Goal: Task Accomplishment & Management: Manage account settings

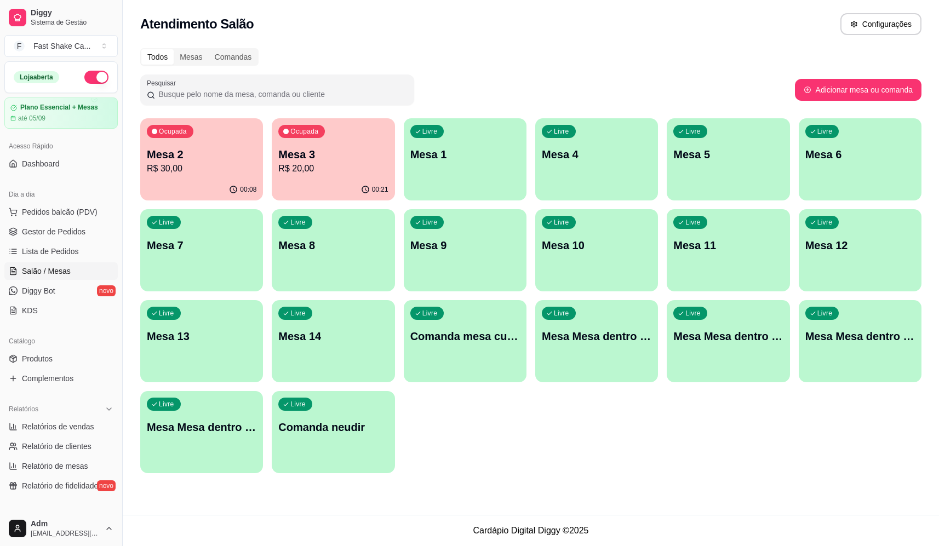
click at [309, 157] on p "Mesa 3" at bounding box center [333, 154] width 110 height 15
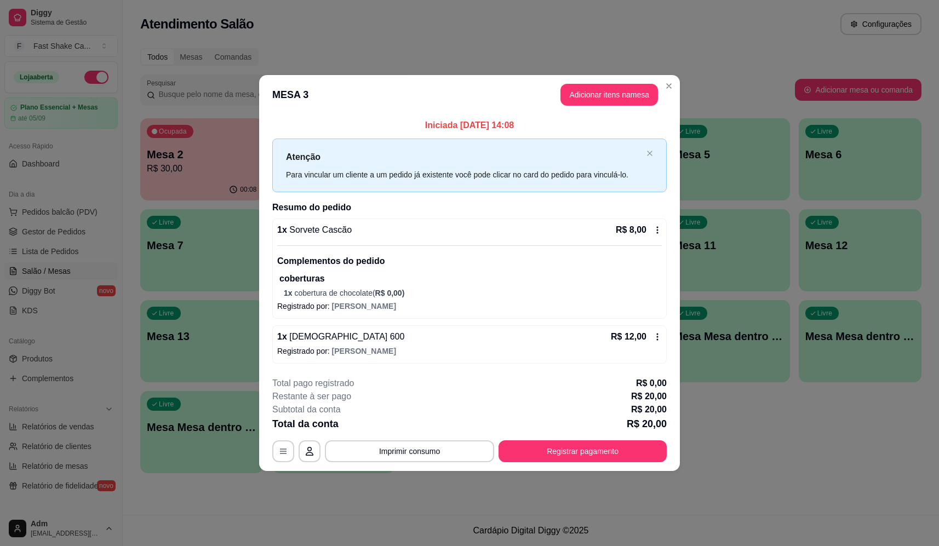
drag, startPoint x: 599, startPoint y: 467, endPoint x: 601, endPoint y: 460, distance: 7.5
click at [599, 465] on footer "**********" at bounding box center [469, 419] width 421 height 103
click at [603, 456] on button "Registrar pagamento" at bounding box center [583, 452] width 168 height 22
click at [541, 213] on div at bounding box center [544, 208] width 24 height 24
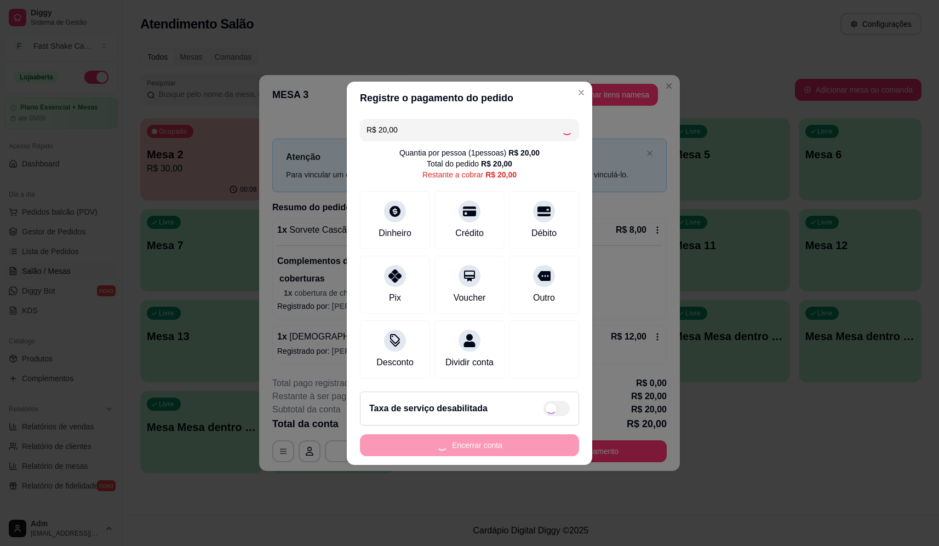
type input "R$ 0,00"
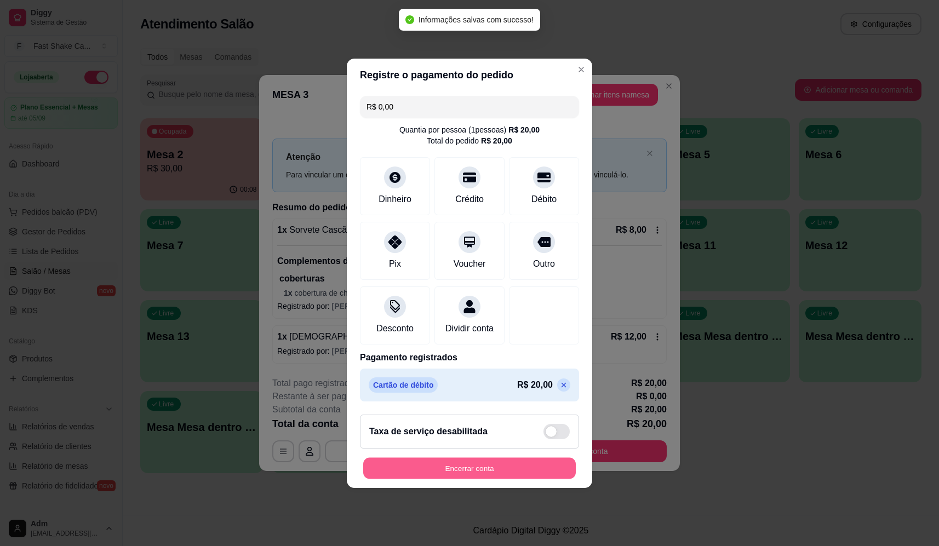
click at [526, 473] on button "Encerrar conta" at bounding box center [469, 468] width 213 height 21
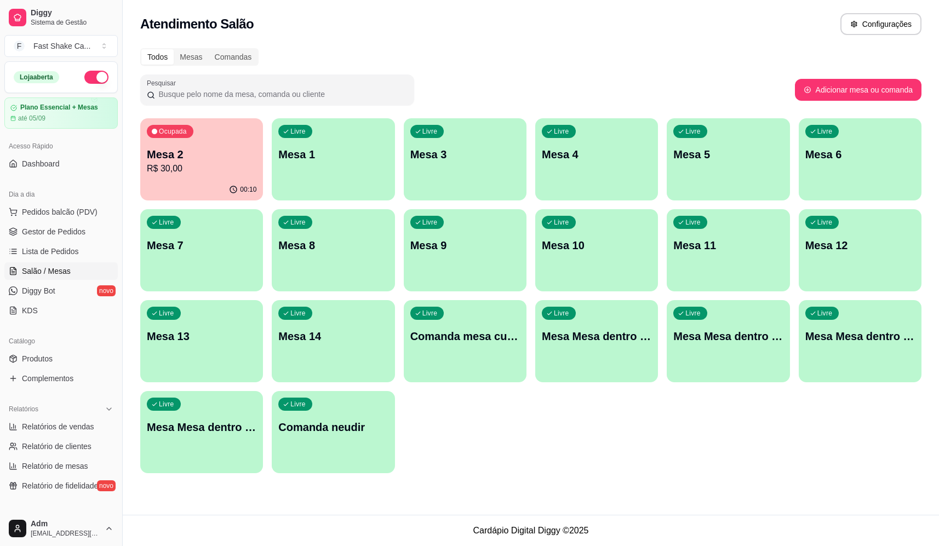
click at [346, 139] on div "Livre Mesa 1" at bounding box center [333, 152] width 123 height 69
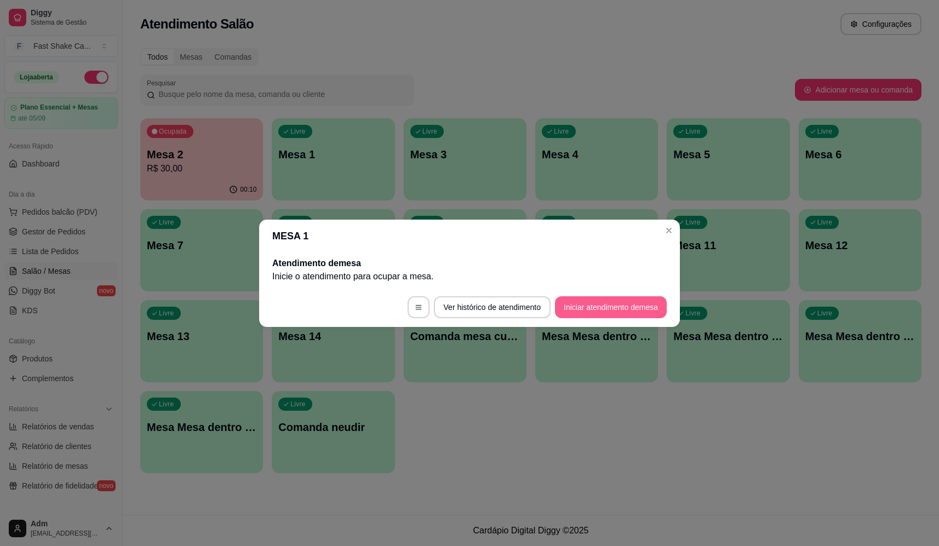
click at [604, 302] on button "Iniciar atendimento de mesa" at bounding box center [611, 307] width 112 height 22
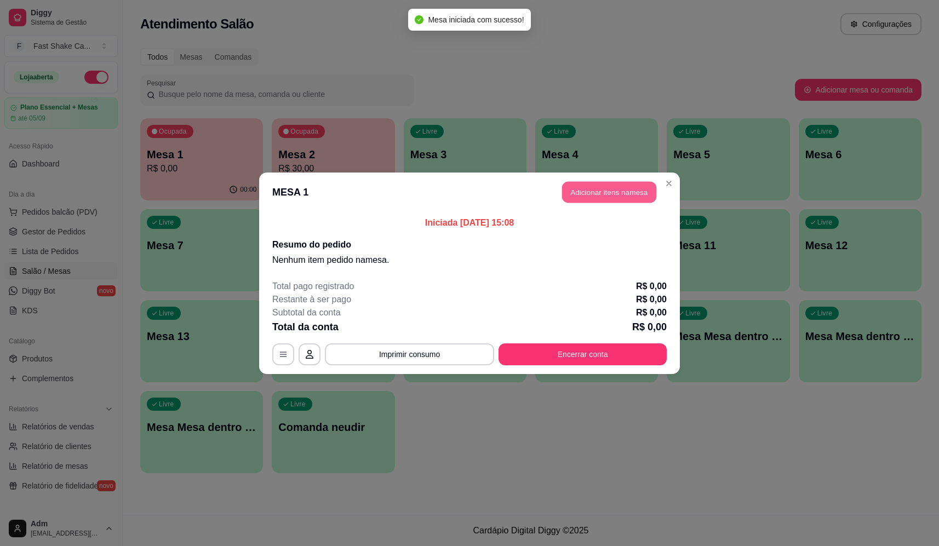
click at [600, 196] on button "Adicionar itens na mesa" at bounding box center [609, 191] width 94 height 21
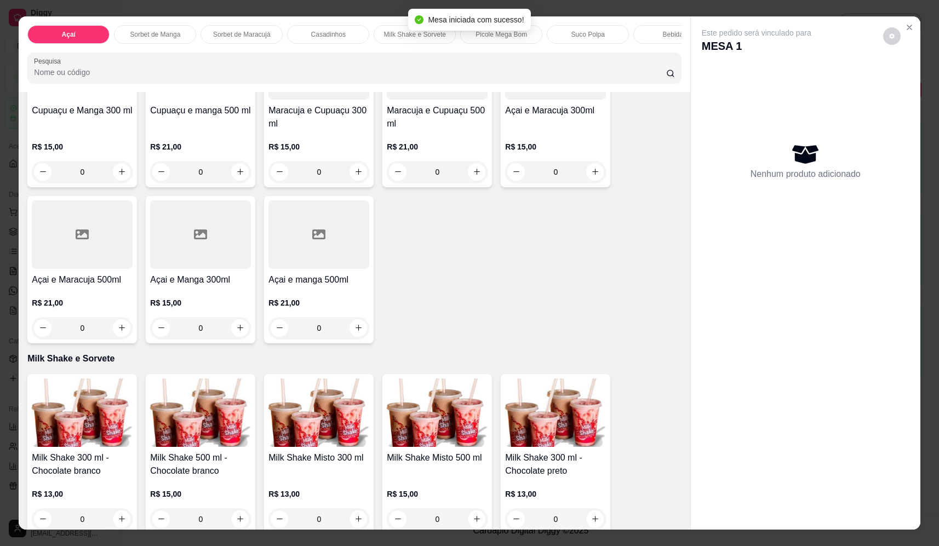
scroll to position [1096, 0]
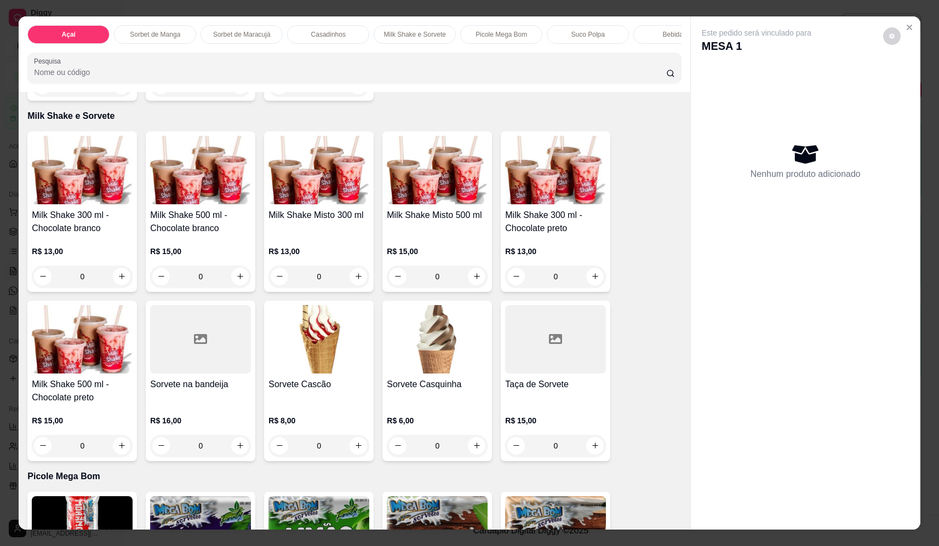
click at [352, 288] on div "0" at bounding box center [319, 277] width 101 height 22
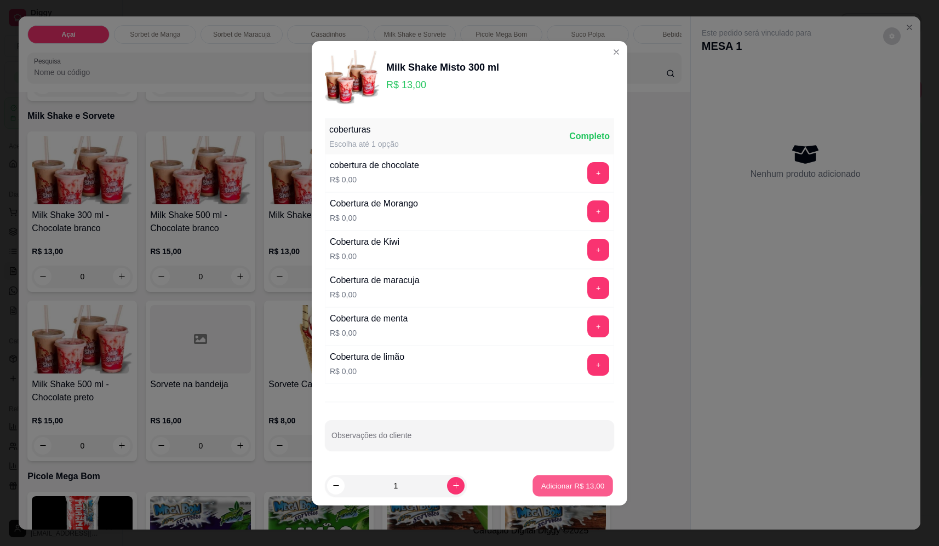
click at [554, 485] on p "Adicionar R$ 13,00" at bounding box center [573, 486] width 64 height 10
type input "1"
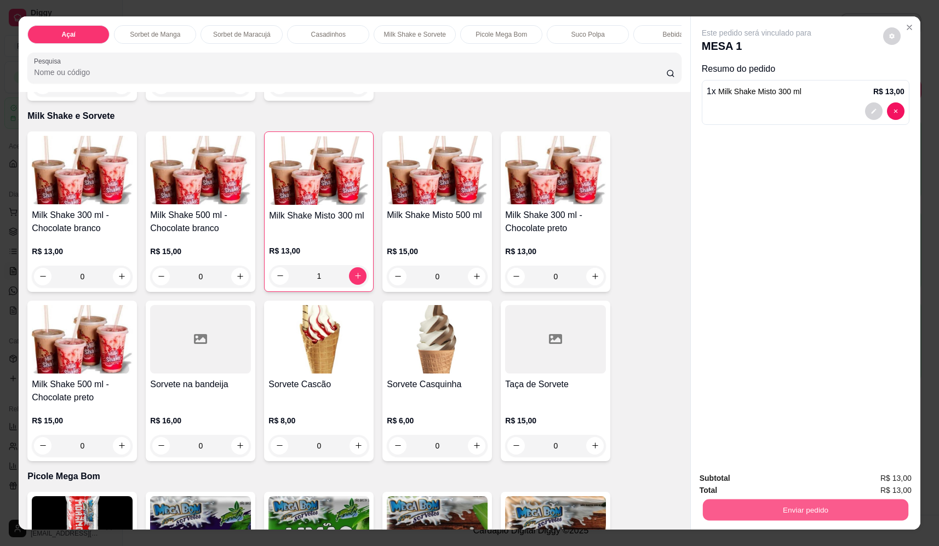
click at [757, 504] on button "Enviar pedido" at bounding box center [805, 510] width 205 height 21
click at [754, 483] on button "Não registrar e enviar pedido" at bounding box center [769, 483] width 114 height 21
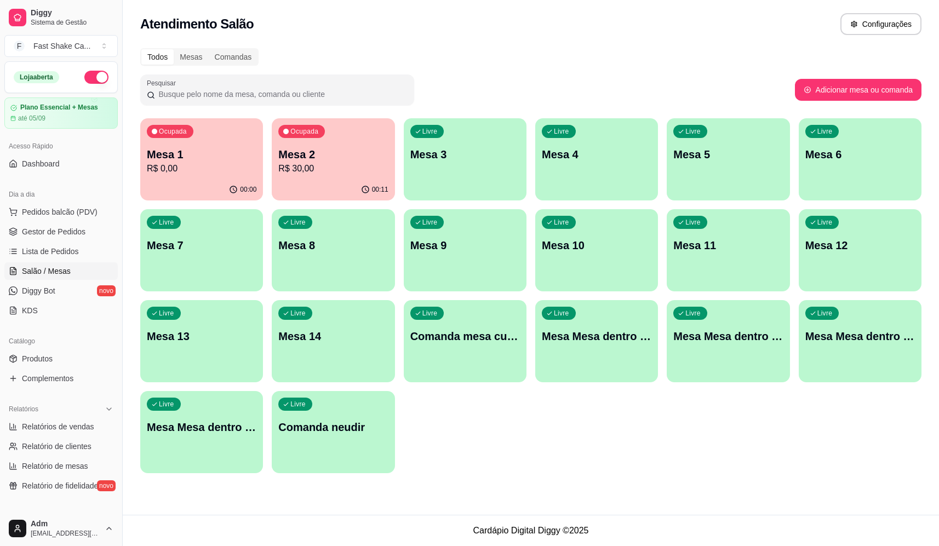
click at [736, 345] on div "Livre Mesa Mesa dentro laranja" at bounding box center [728, 334] width 123 height 69
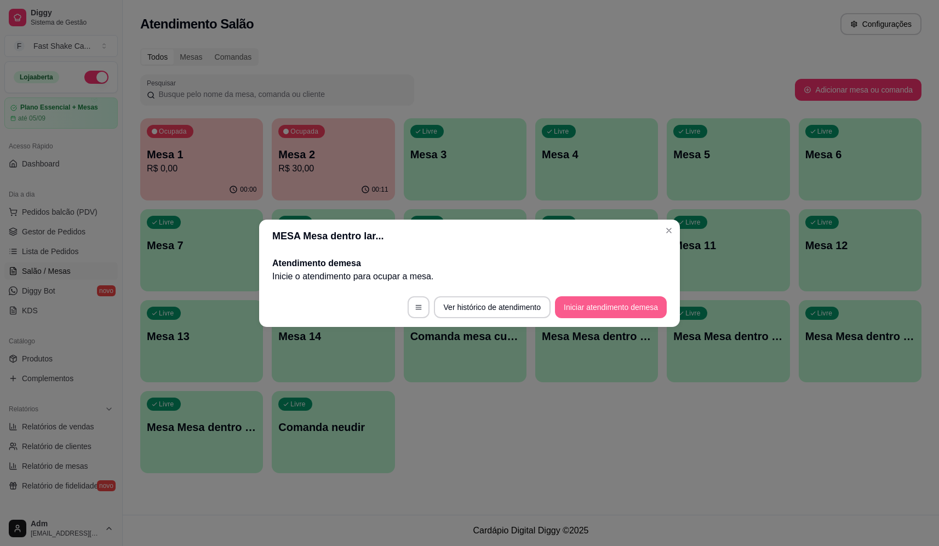
click at [624, 305] on button "Iniciar atendimento de mesa" at bounding box center [611, 307] width 112 height 22
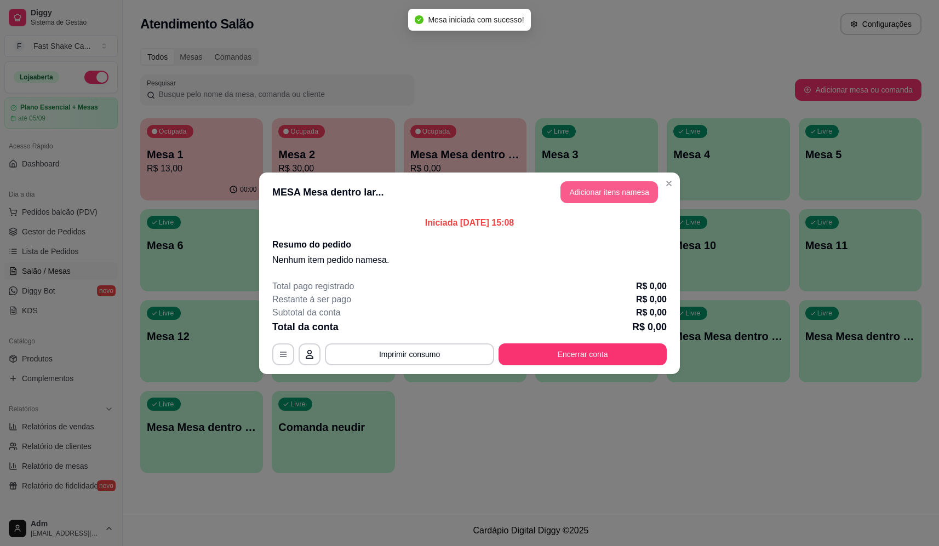
click at [621, 201] on button "Adicionar itens na mesa" at bounding box center [610, 192] width 98 height 22
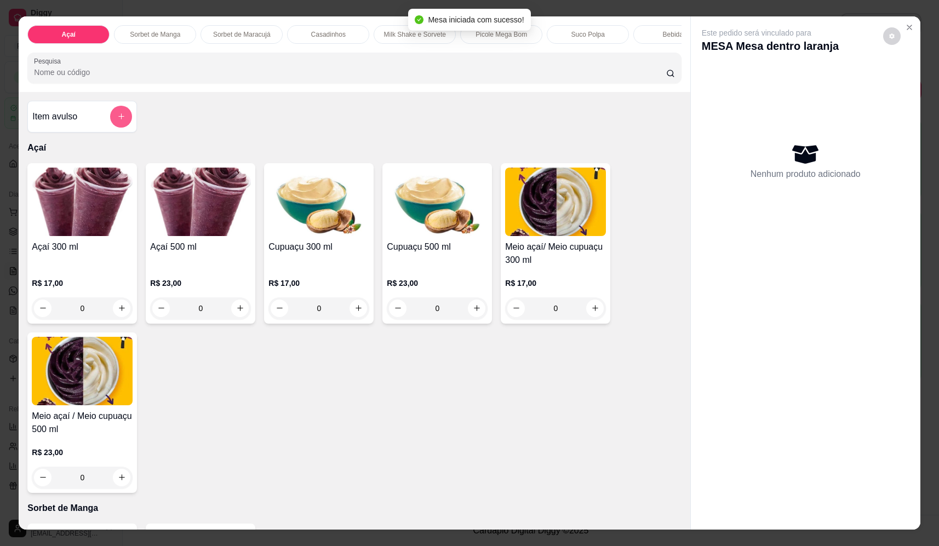
click at [121, 121] on icon "add-separate-item" at bounding box center [121, 116] width 8 height 8
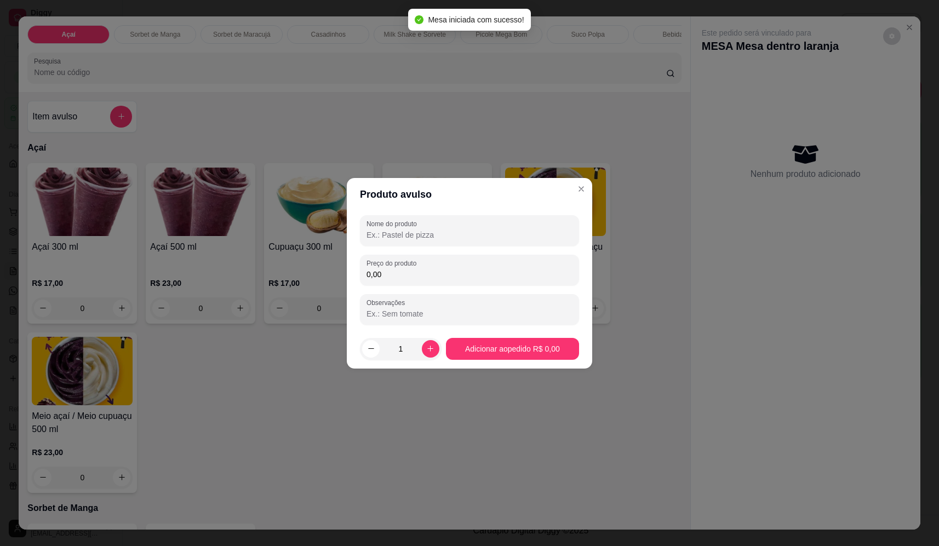
drag, startPoint x: 476, startPoint y: 235, endPoint x: 456, endPoint y: 236, distance: 19.7
click at [477, 232] on input "Nome do produto" at bounding box center [470, 235] width 206 height 11
type input "sorvete"
click at [408, 253] on div "Nome do produto sorvete Preço do produto 0,00 Observações" at bounding box center [469, 270] width 219 height 110
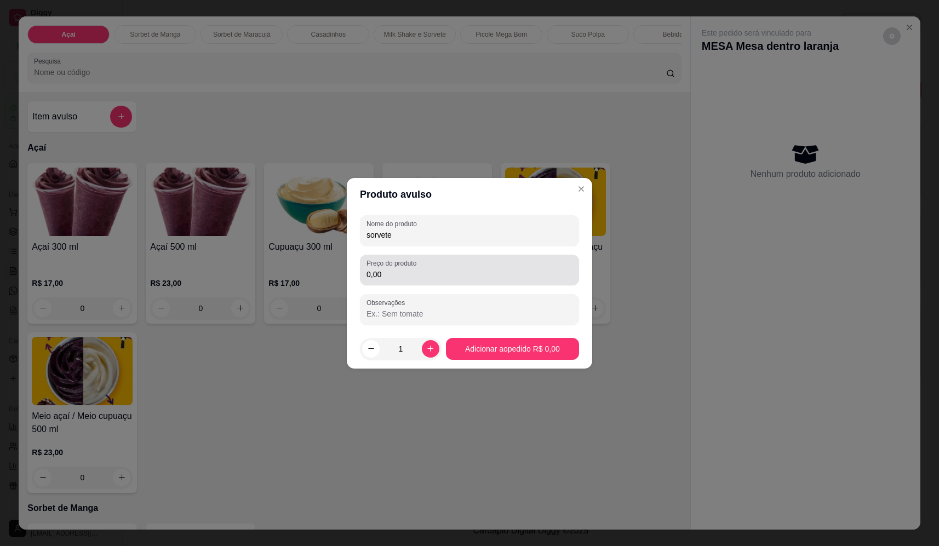
click at [410, 277] on input "0,00" at bounding box center [470, 274] width 206 height 11
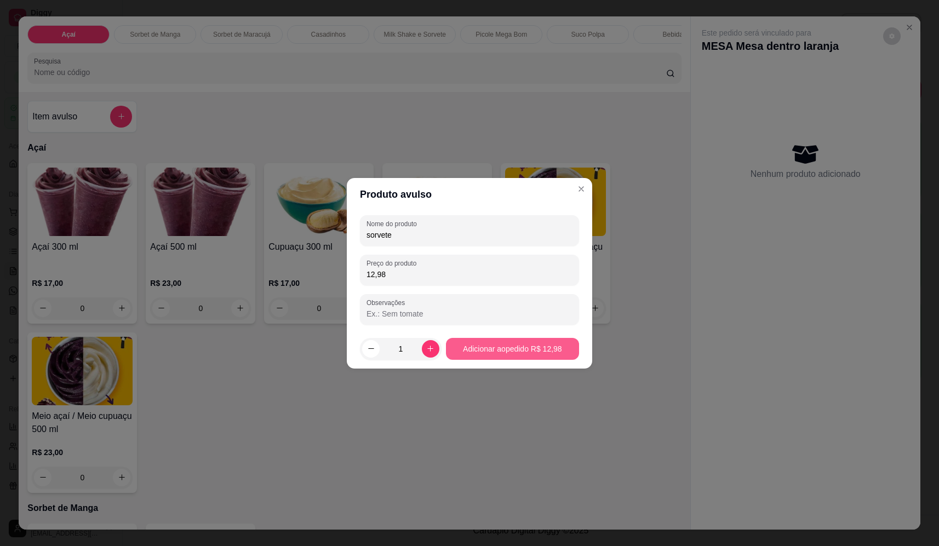
type input "12,98"
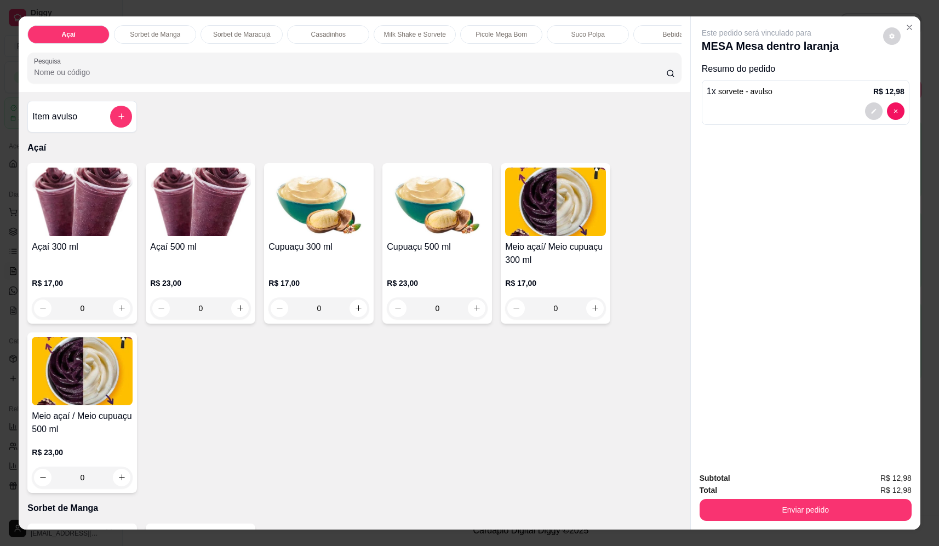
click at [765, 514] on button "Enviar pedido" at bounding box center [806, 510] width 212 height 22
click at [764, 487] on button "Não registrar e enviar pedido" at bounding box center [767, 482] width 115 height 21
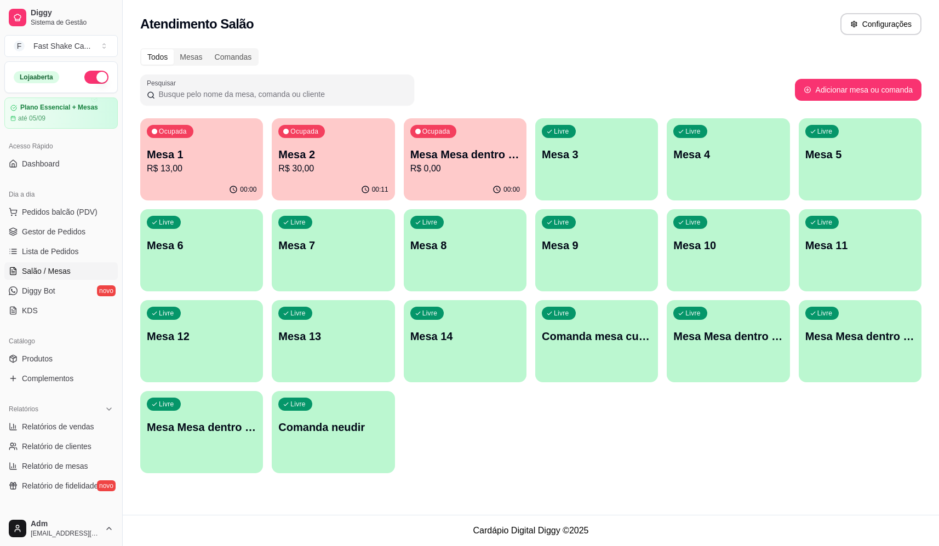
click at [477, 165] on p "R$ 0,00" at bounding box center [465, 168] width 110 height 13
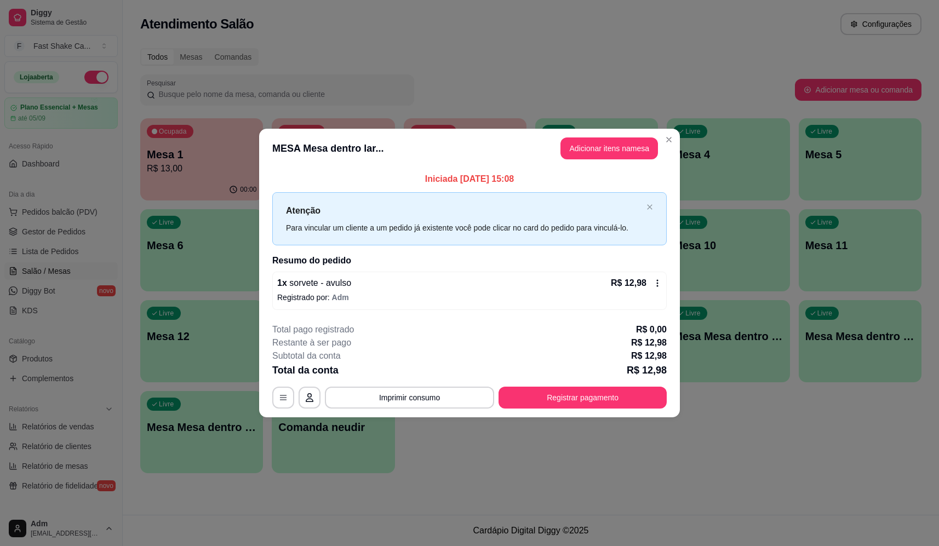
click at [630, 146] on button "Adicionar itens na mesa" at bounding box center [610, 149] width 98 height 22
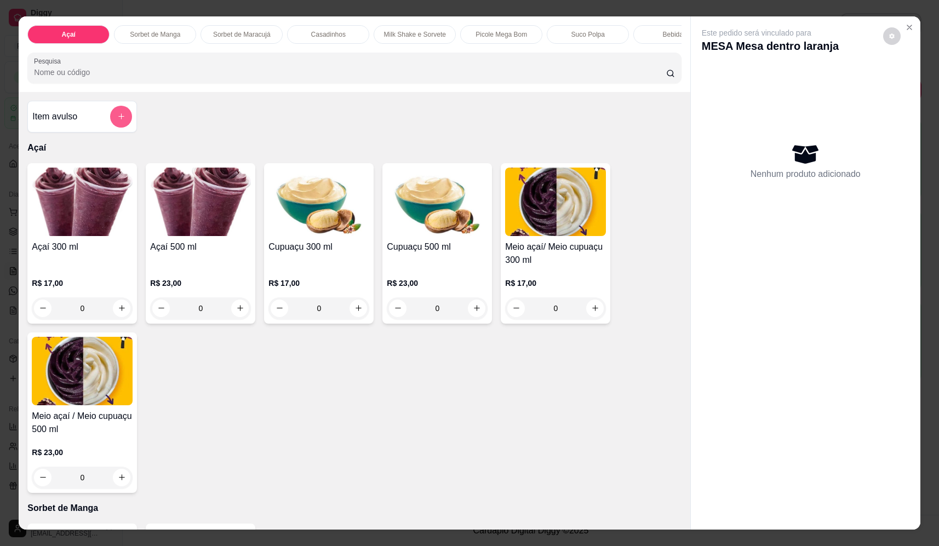
click at [123, 128] on button "add-separate-item" at bounding box center [121, 117] width 22 height 22
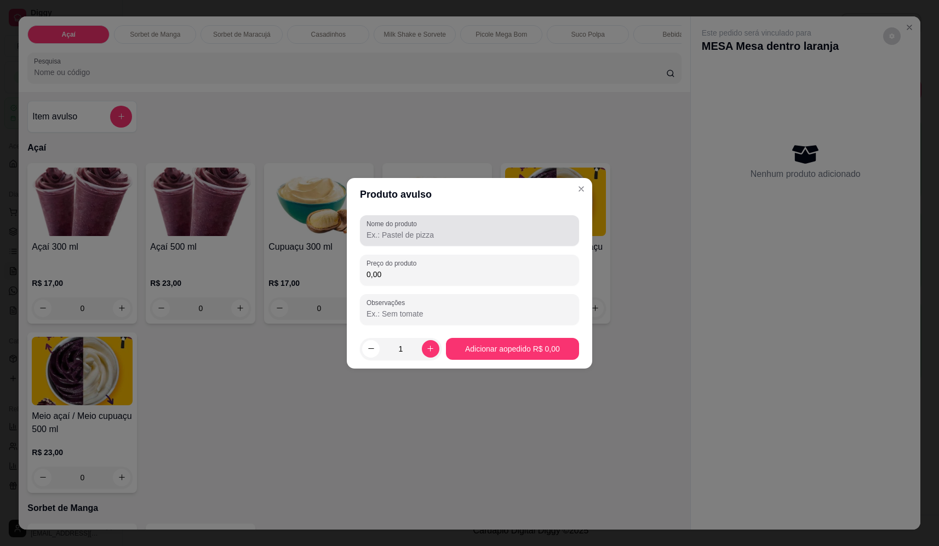
click at [472, 227] on div at bounding box center [470, 231] width 206 height 22
type input "ssorvete"
click at [408, 278] on input "0,00" at bounding box center [470, 274] width 206 height 11
type input "16,32"
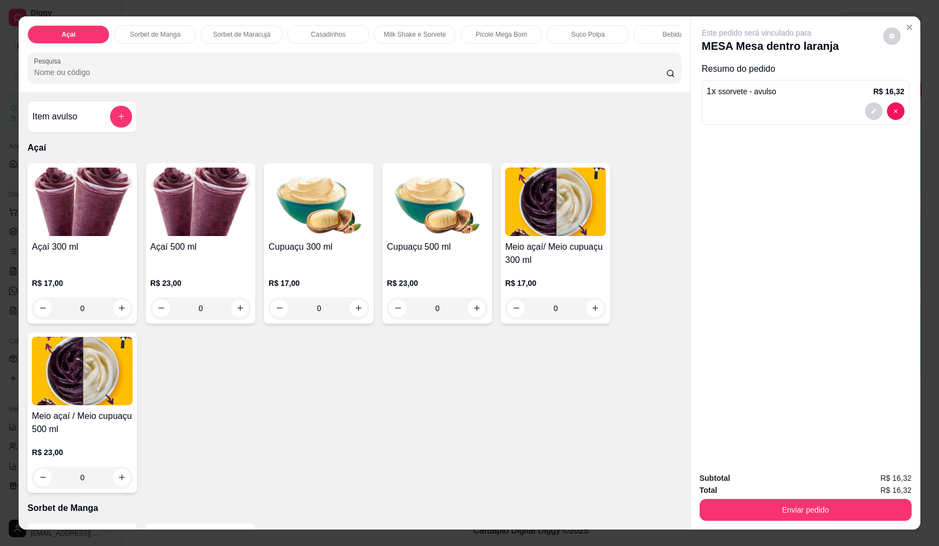
click at [822, 516] on button "Enviar pedido" at bounding box center [806, 510] width 212 height 22
click at [774, 485] on button "Não registrar e enviar pedido" at bounding box center [769, 483] width 114 height 21
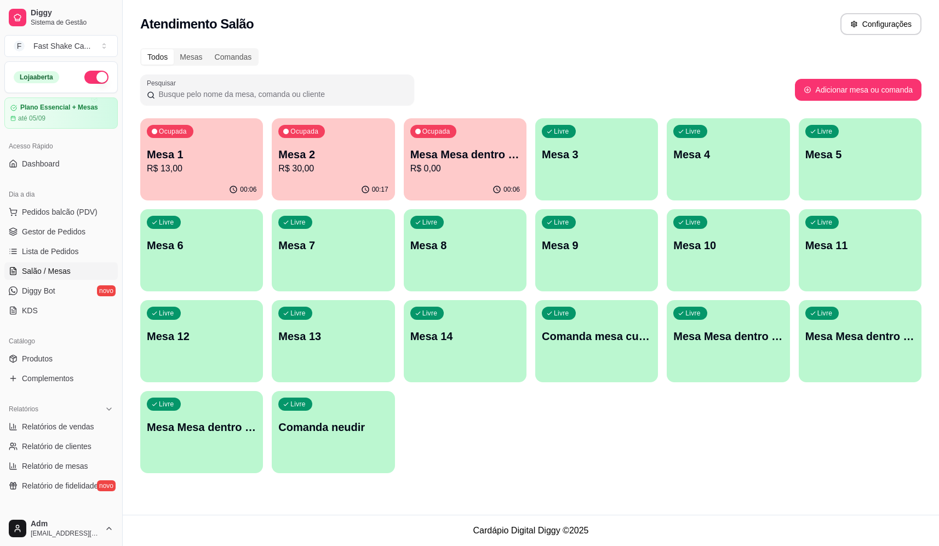
click at [346, 151] on p "Mesa 2" at bounding box center [333, 154] width 110 height 15
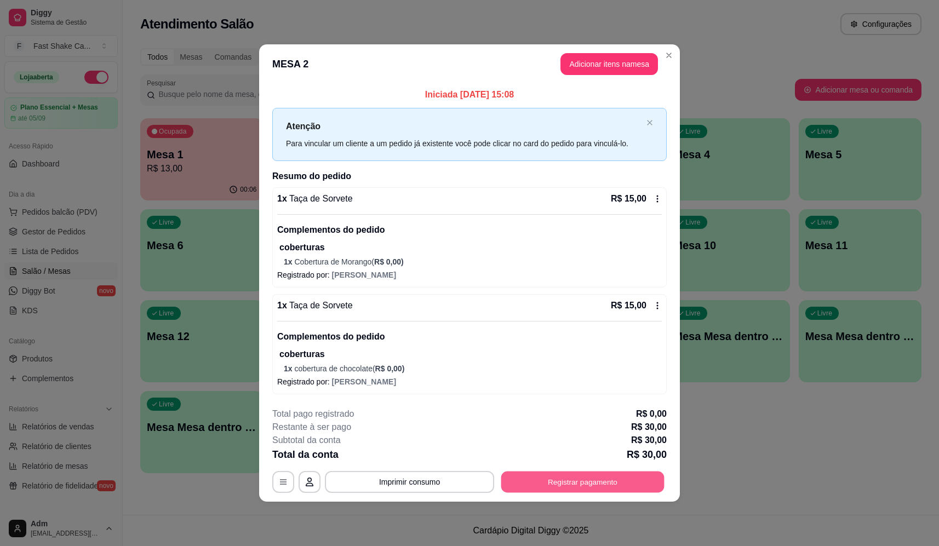
click at [576, 485] on button "Registrar pagamento" at bounding box center [582, 482] width 163 height 21
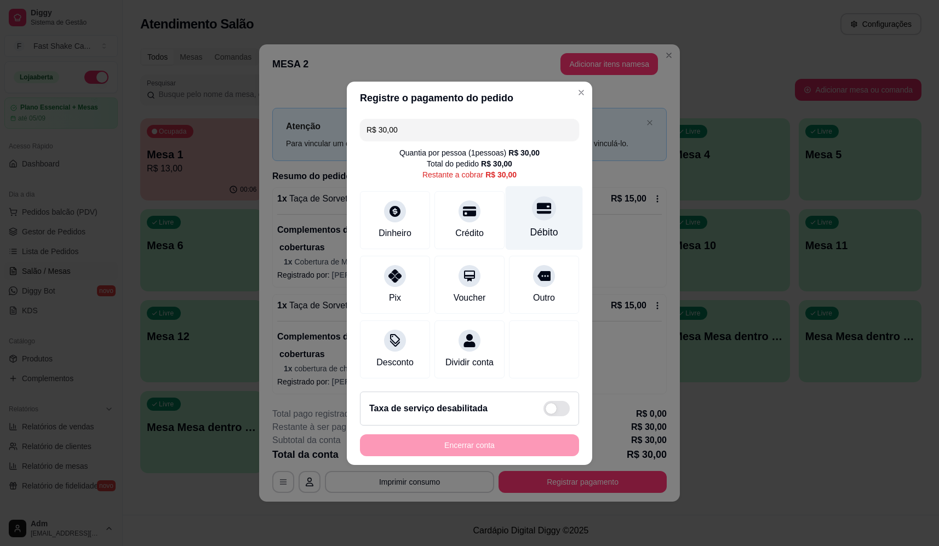
click at [547, 225] on div "Débito" at bounding box center [544, 232] width 28 height 14
type input "R$ 0,00"
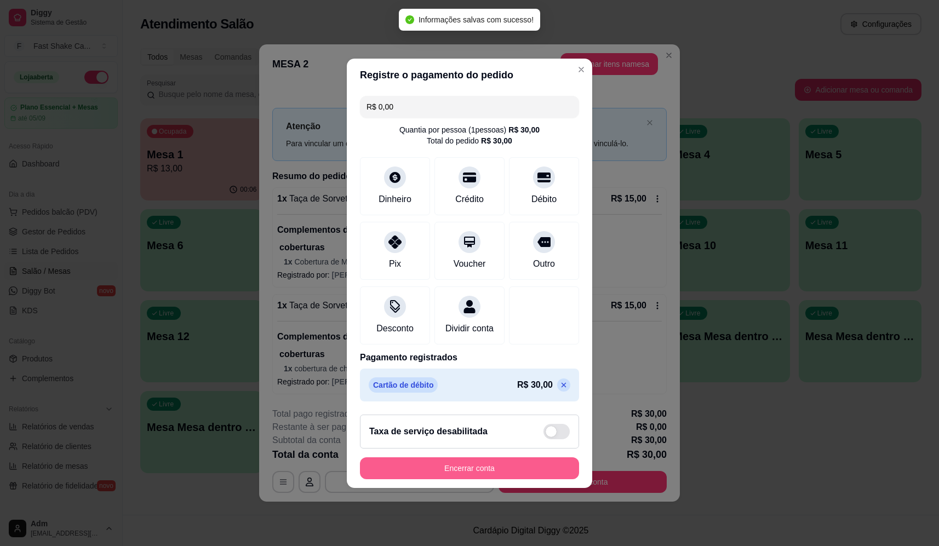
click at [524, 477] on button "Encerrar conta" at bounding box center [469, 469] width 219 height 22
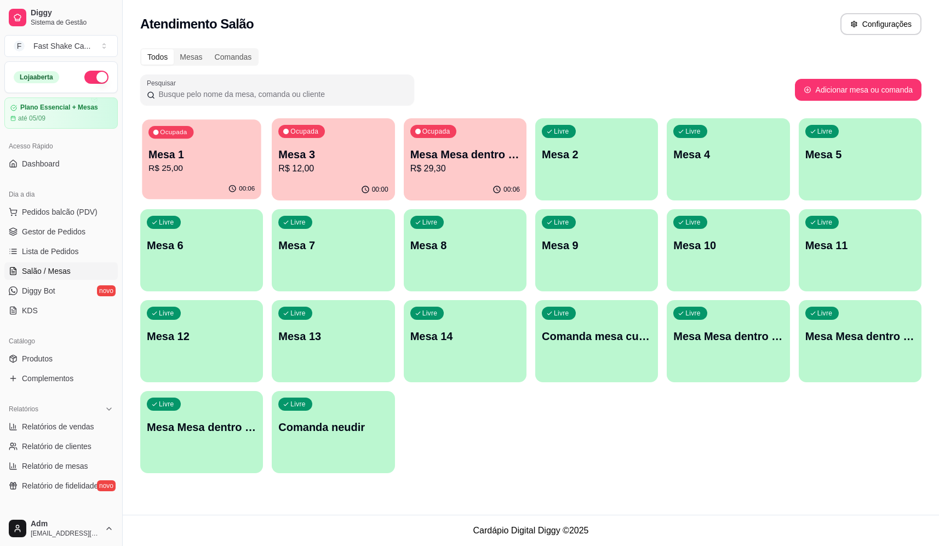
click at [243, 167] on p "R$ 25,00" at bounding box center [201, 168] width 106 height 13
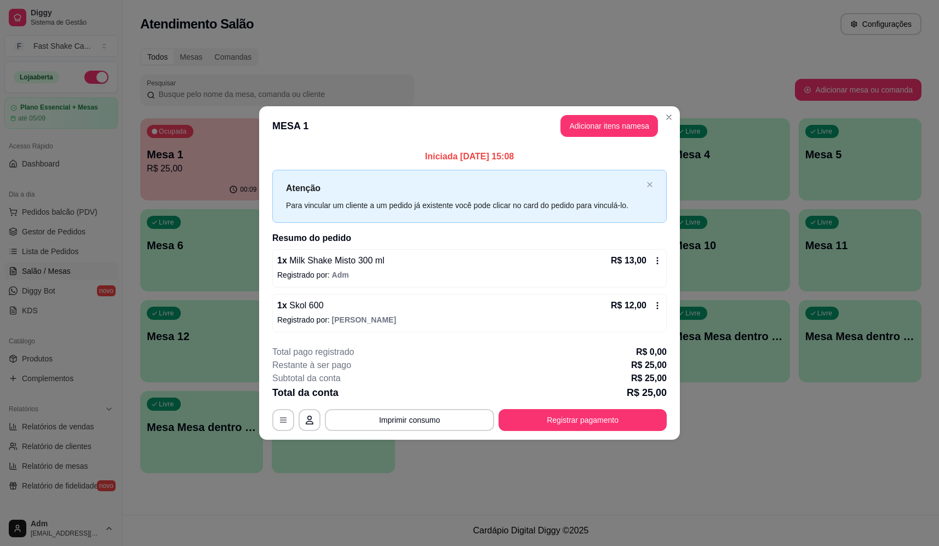
click at [658, 302] on icon at bounding box center [658, 305] width 2 height 7
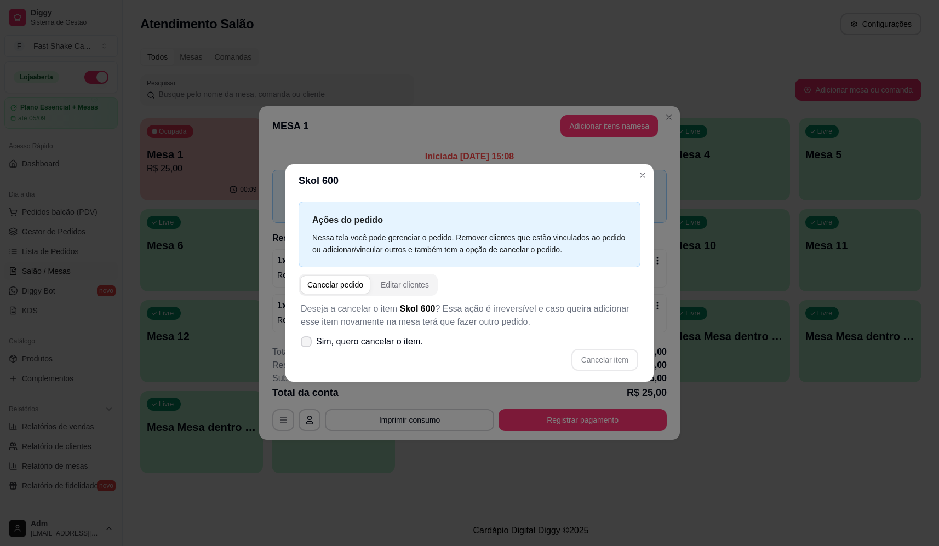
click at [307, 340] on icon at bounding box center [306, 342] width 9 height 7
click at [307, 344] on input "Sim, quero cancelar o item." at bounding box center [303, 347] width 7 height 7
checkbox input "true"
click at [613, 359] on button "Cancelar item" at bounding box center [605, 360] width 67 height 22
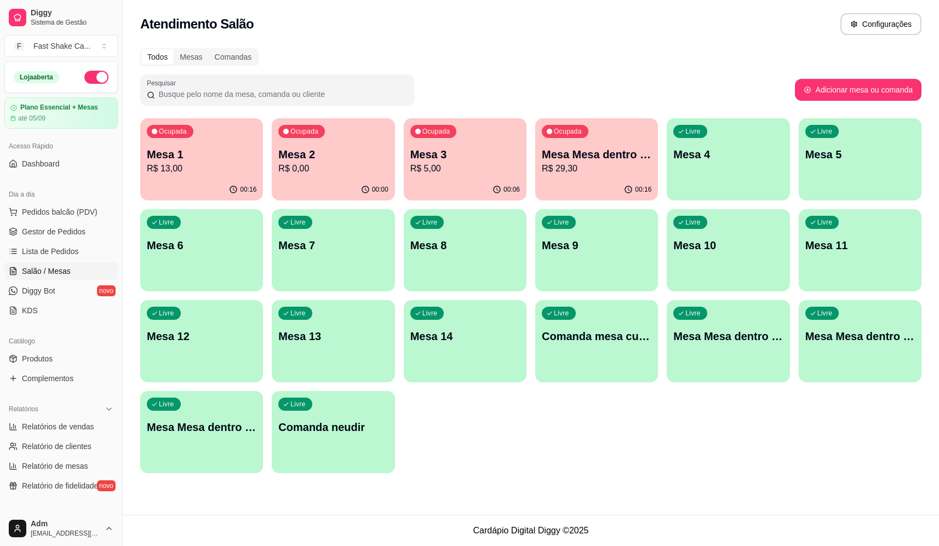
click at [651, 147] on p "Mesa Mesa dentro laranja" at bounding box center [597, 154] width 110 height 15
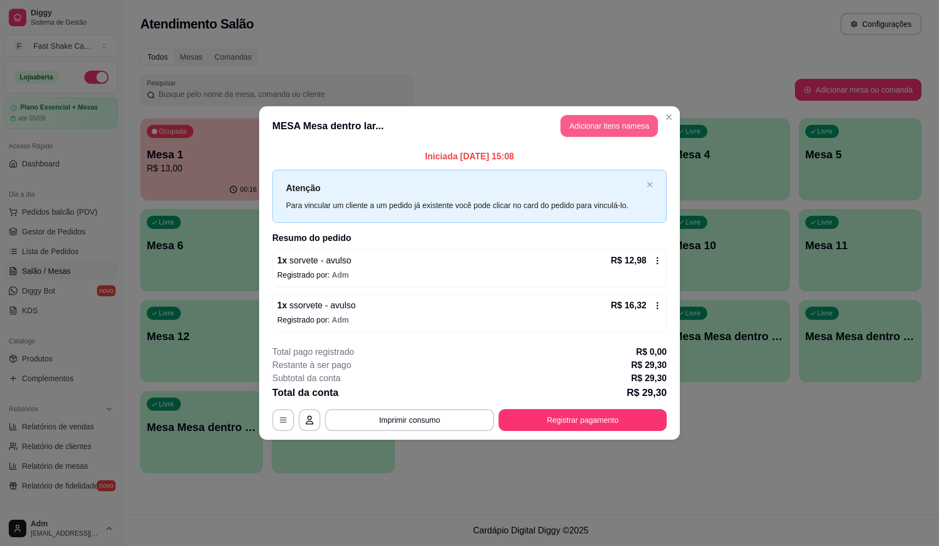
click at [605, 125] on button "Adicionar itens na mesa" at bounding box center [610, 126] width 98 height 22
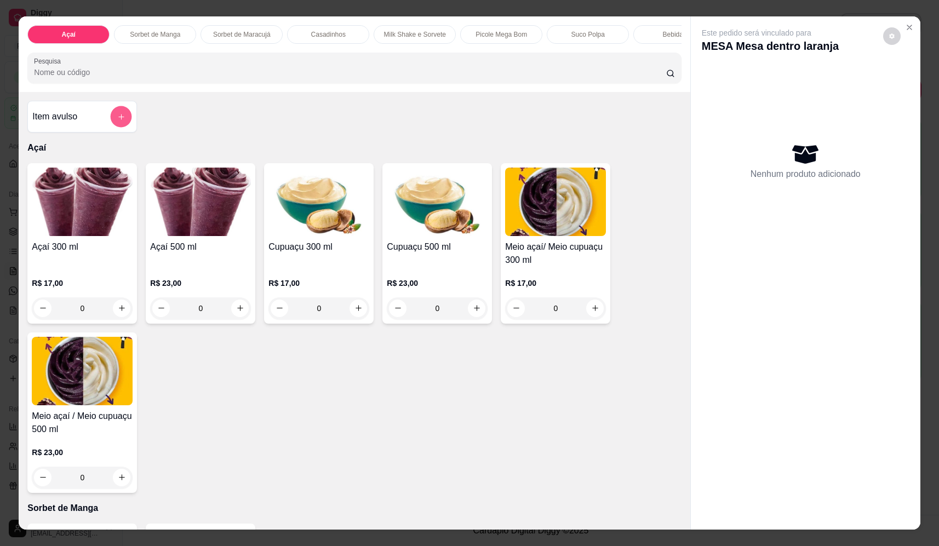
click at [122, 117] on button "add-separate-item" at bounding box center [121, 116] width 21 height 21
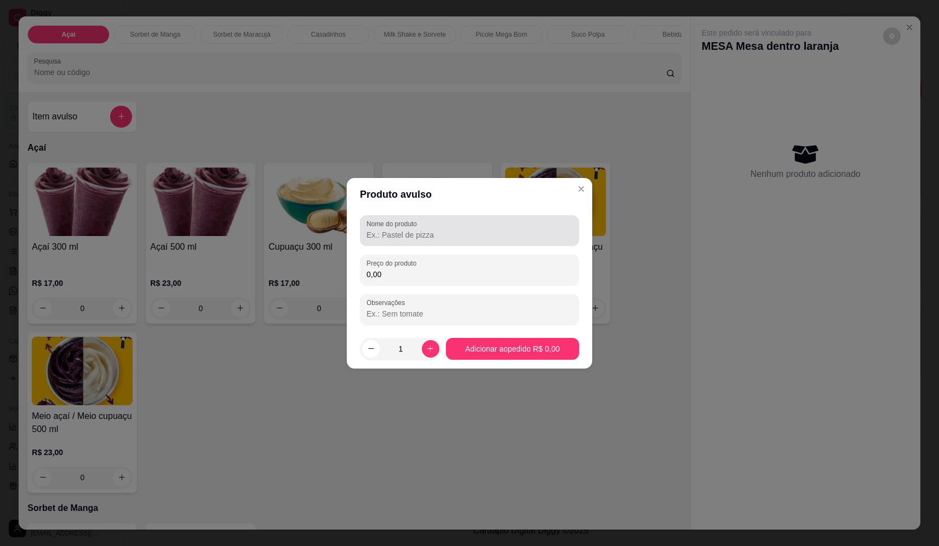
click at [446, 222] on div at bounding box center [470, 231] width 206 height 22
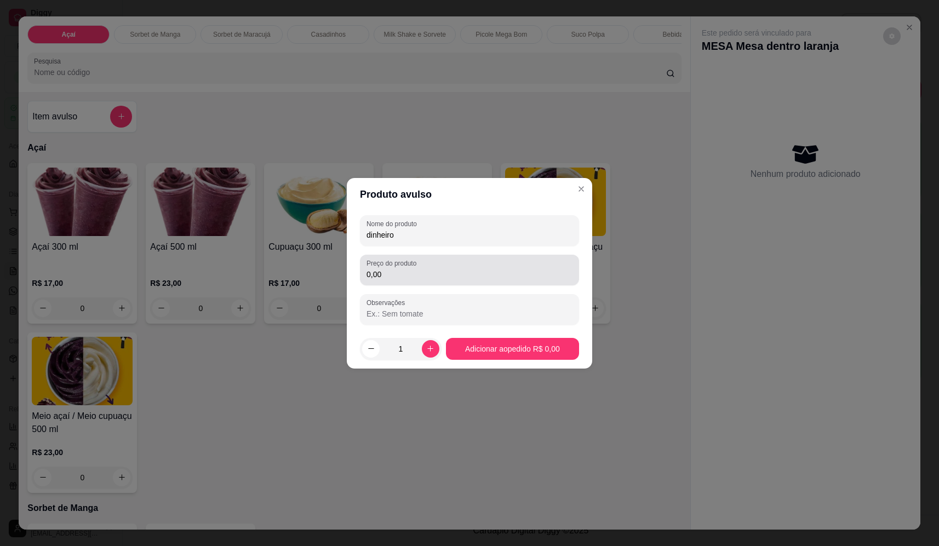
type input "dinheiro"
click at [430, 260] on div "0,00" at bounding box center [470, 270] width 206 height 22
type input "10,00"
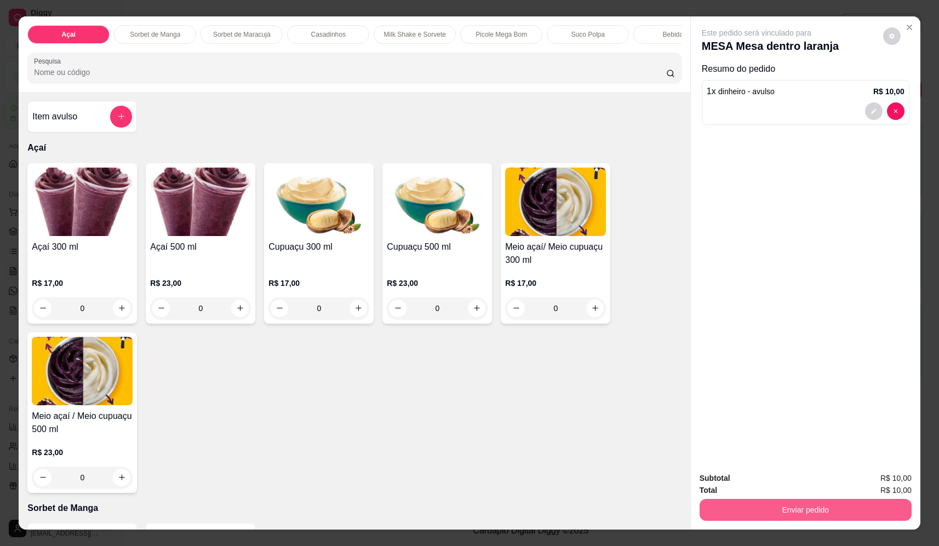
click at [809, 518] on button "Enviar pedido" at bounding box center [806, 510] width 212 height 22
click at [787, 478] on button "Não registrar e enviar pedido" at bounding box center [769, 483] width 111 height 20
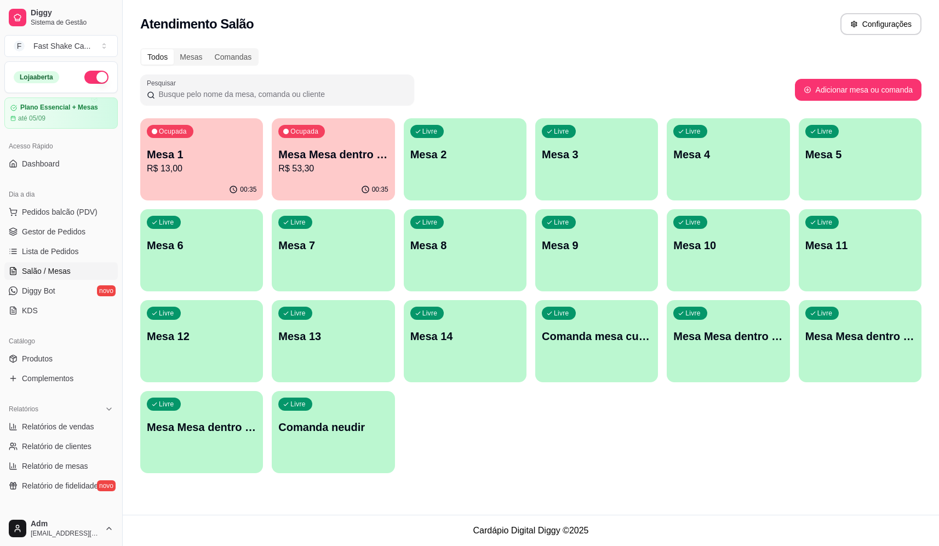
click at [327, 154] on p "Mesa Mesa dentro laranja" at bounding box center [333, 154] width 110 height 15
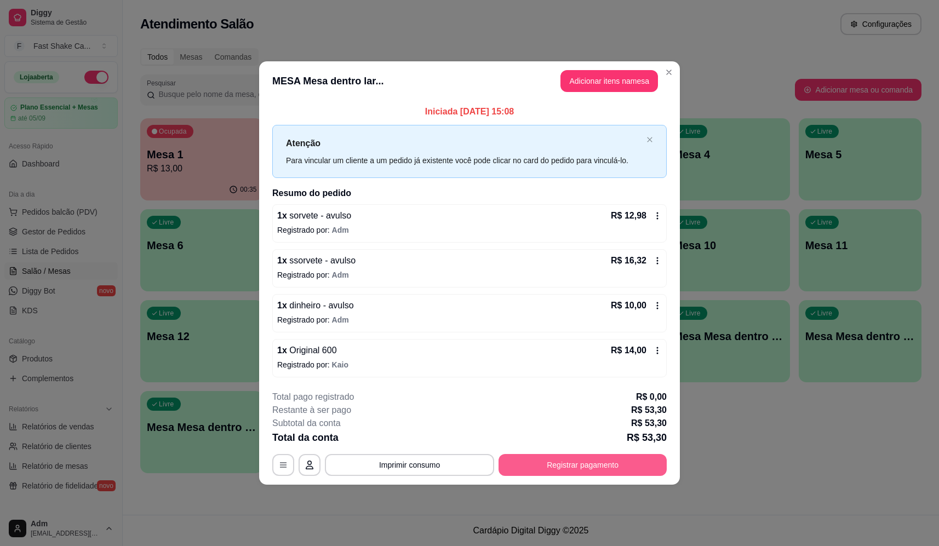
click at [613, 472] on button "Registrar pagamento" at bounding box center [583, 465] width 168 height 22
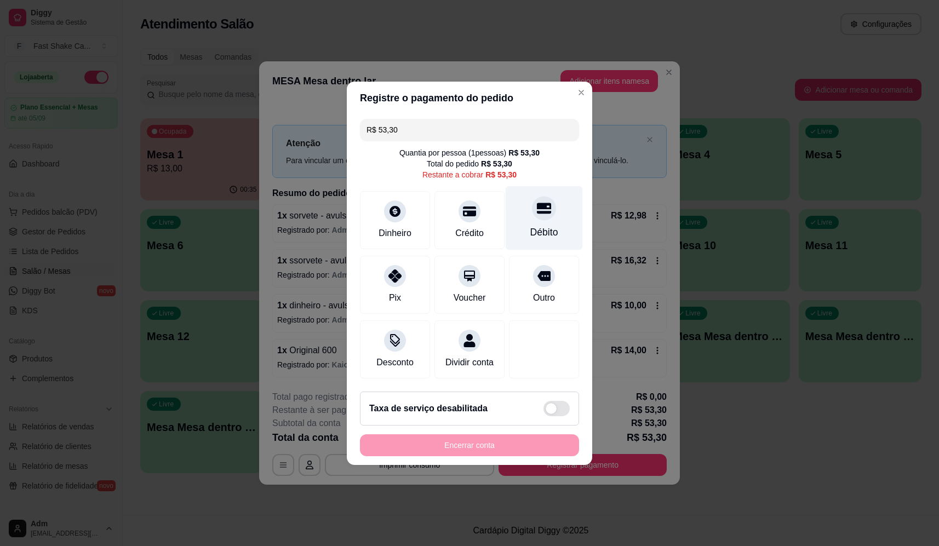
click at [552, 208] on div "Débito" at bounding box center [544, 218] width 77 height 64
type input "R$ 0,00"
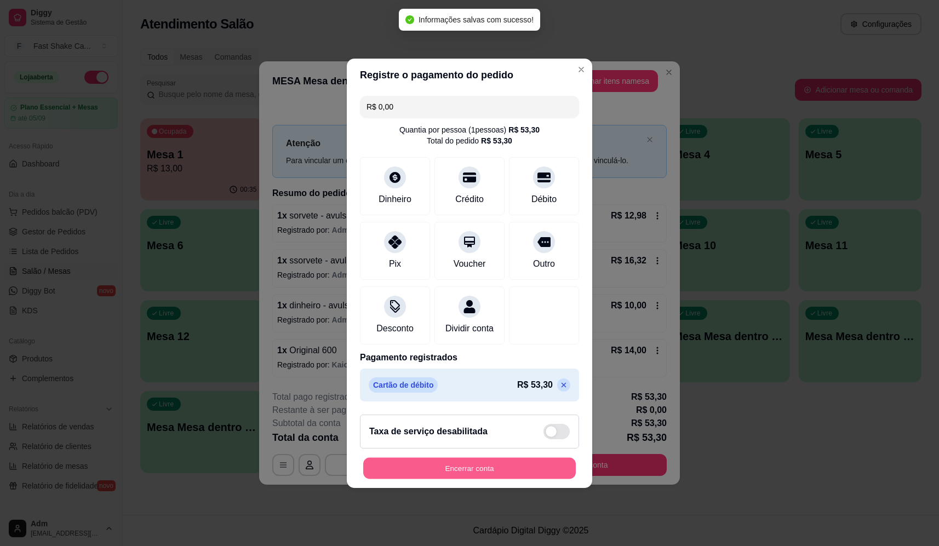
click at [545, 471] on button "Encerrar conta" at bounding box center [469, 468] width 213 height 21
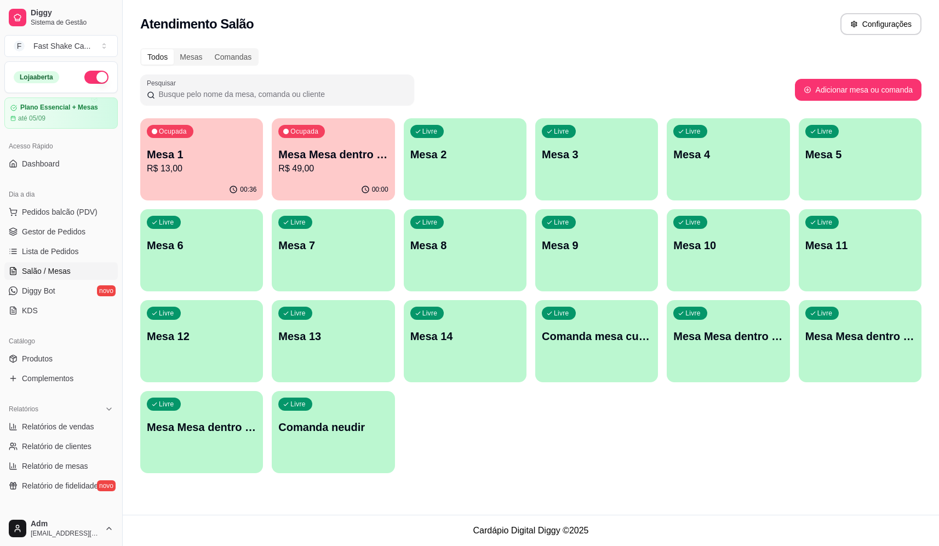
click at [329, 177] on div "Ocupada Mesa Mesa dentro verde R$ 49,00" at bounding box center [333, 148] width 123 height 61
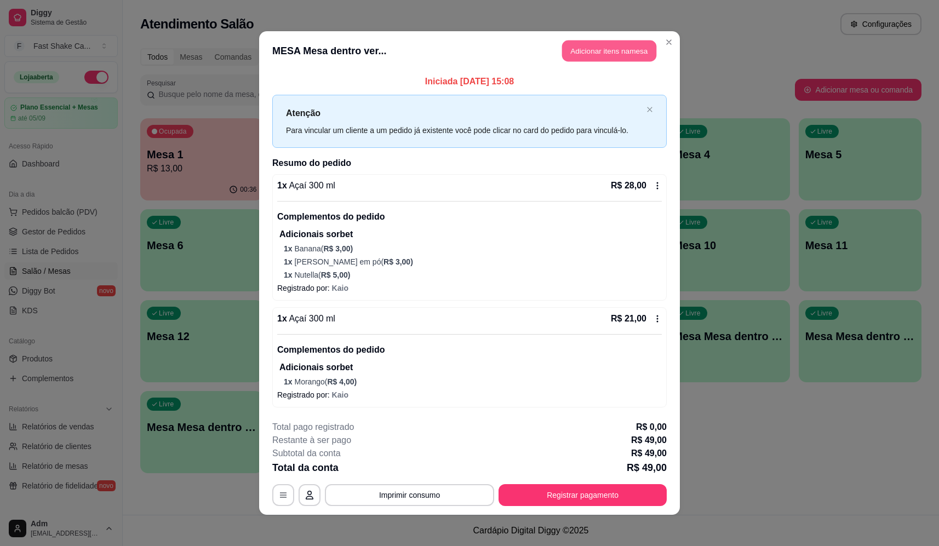
click at [603, 55] on button "Adicionar itens na mesa" at bounding box center [609, 51] width 94 height 21
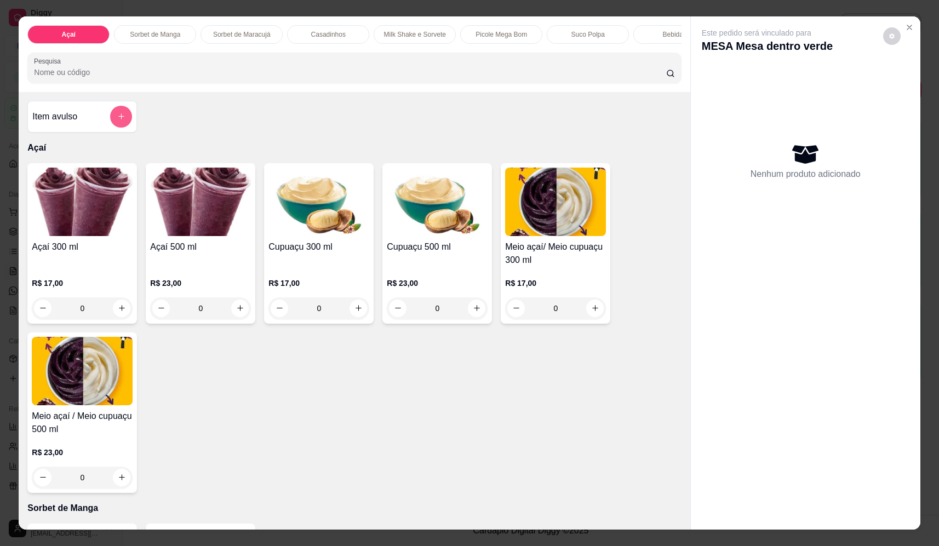
click at [117, 121] on icon "add-separate-item" at bounding box center [121, 116] width 8 height 8
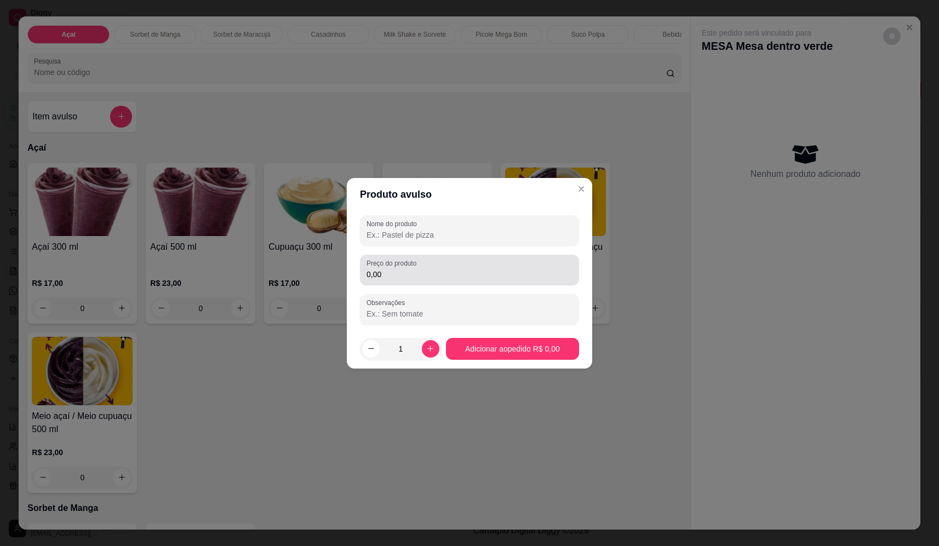
click at [455, 271] on input "0,00" at bounding box center [470, 274] width 206 height 11
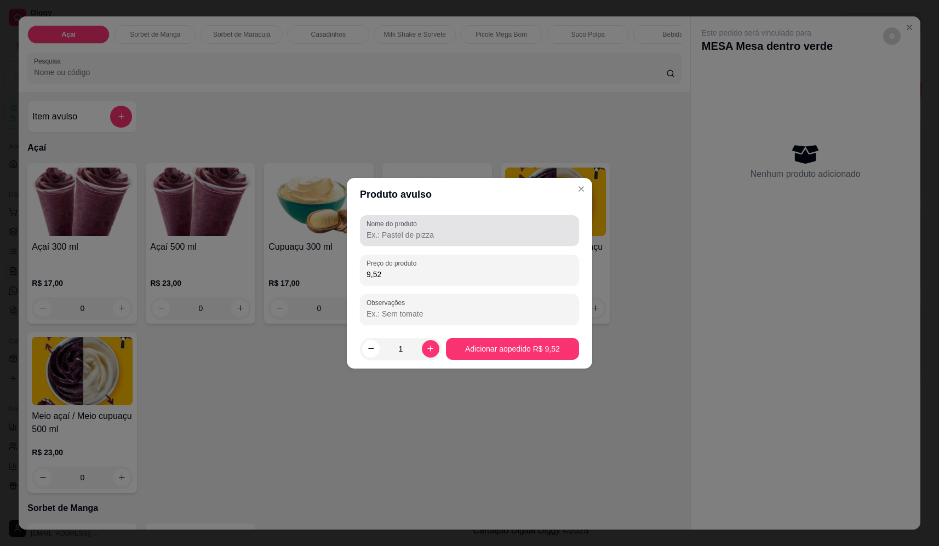
type input "9,52"
click at [478, 234] on input "Nome do produto" at bounding box center [470, 235] width 206 height 11
type input "sorvete"
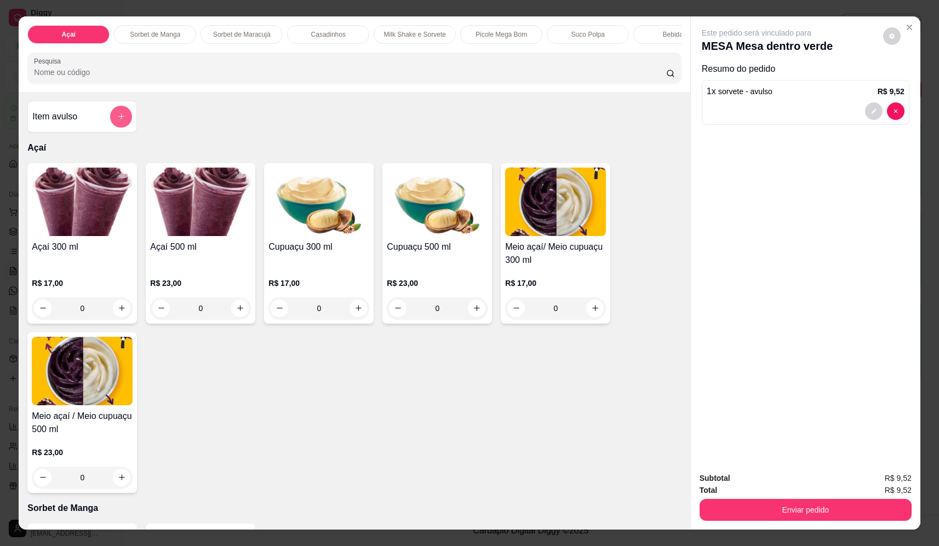
click at [117, 128] on button "add-separate-item" at bounding box center [121, 117] width 22 height 22
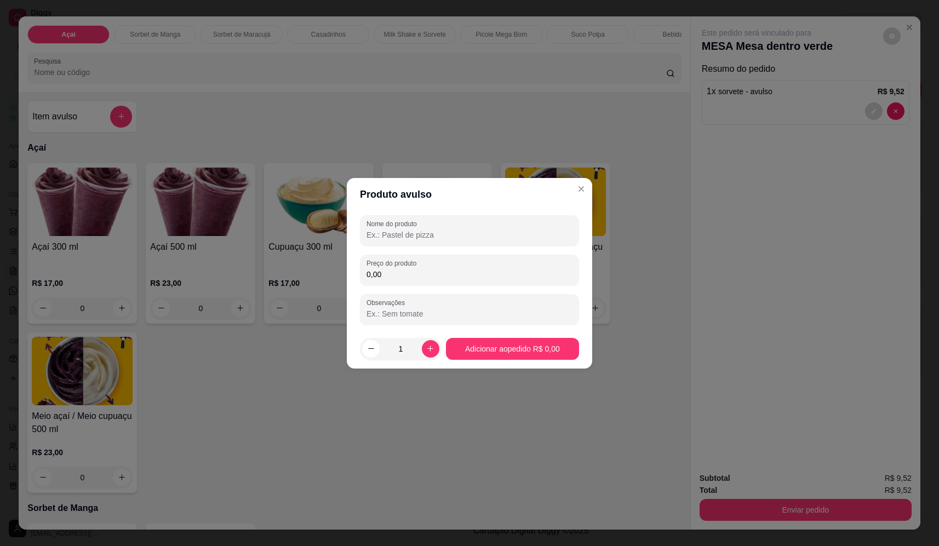
click at [410, 238] on input "Nome do produto" at bounding box center [470, 235] width 206 height 11
type input "sorvete"
click at [460, 267] on div "0,00" at bounding box center [470, 270] width 206 height 22
type input "5,10"
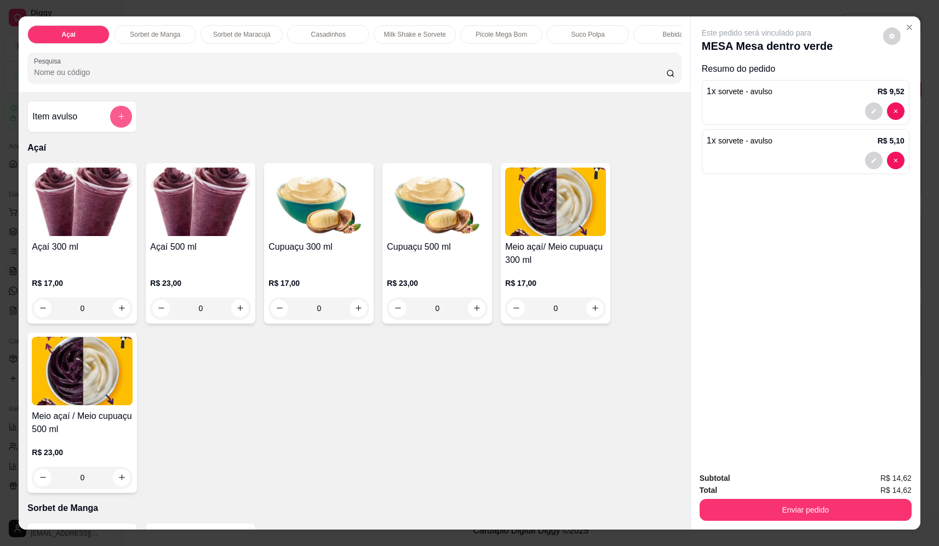
click at [117, 121] on icon "add-separate-item" at bounding box center [121, 116] width 8 height 8
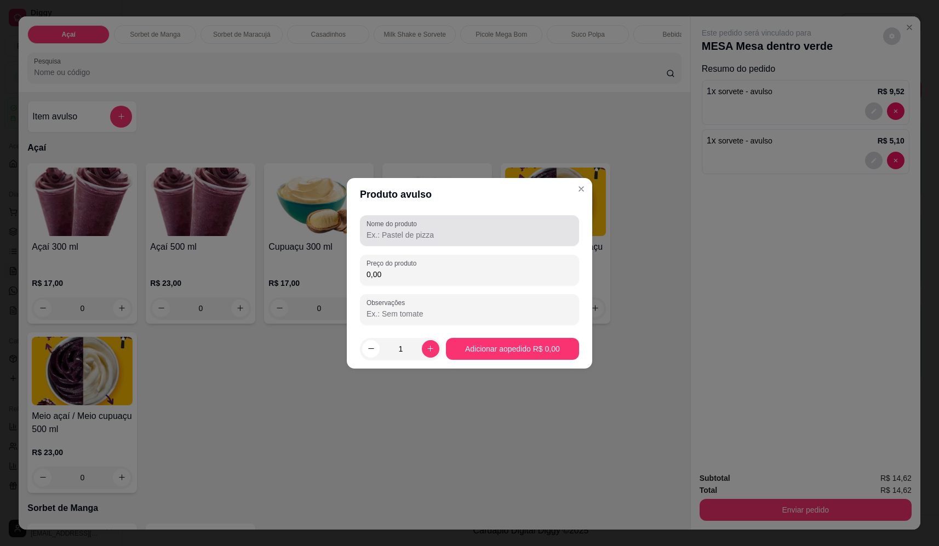
drag, startPoint x: 454, startPoint y: 233, endPoint x: 443, endPoint y: 235, distance: 11.2
click at [453, 233] on input "Nome do produto" at bounding box center [470, 235] width 206 height 11
type input "sorvete"
click at [434, 269] on input "0,00" at bounding box center [470, 274] width 206 height 11
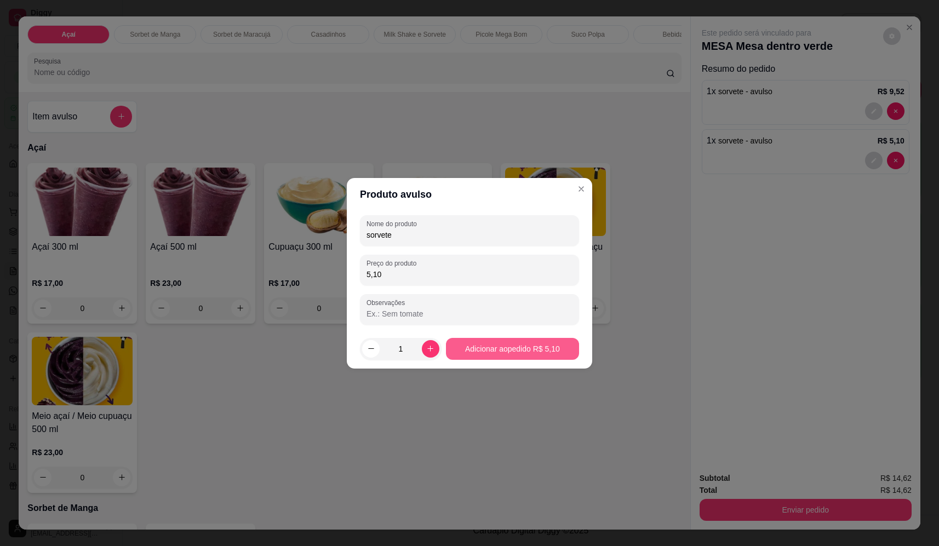
type input "5,10"
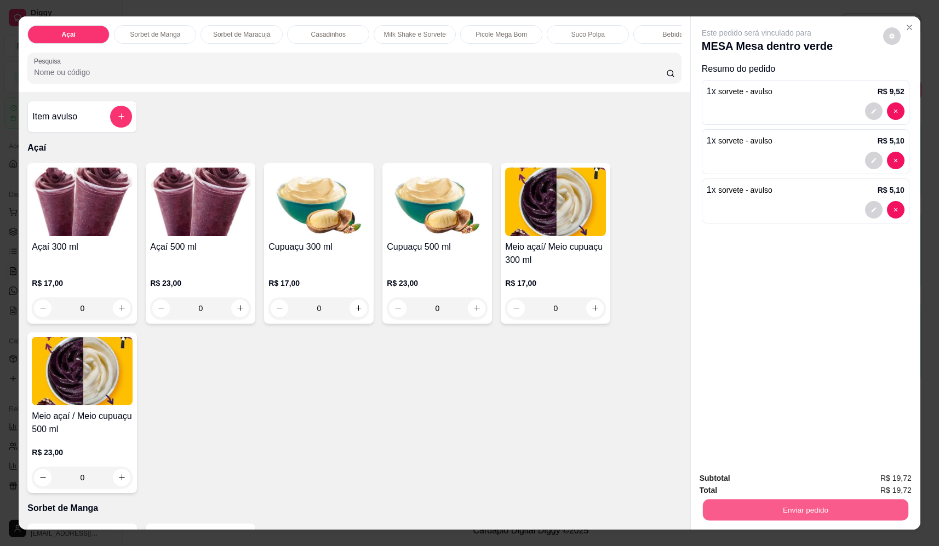
click at [804, 511] on button "Enviar pedido" at bounding box center [805, 510] width 205 height 21
click at [798, 485] on button "Não registrar e enviar pedido" at bounding box center [769, 483] width 114 height 21
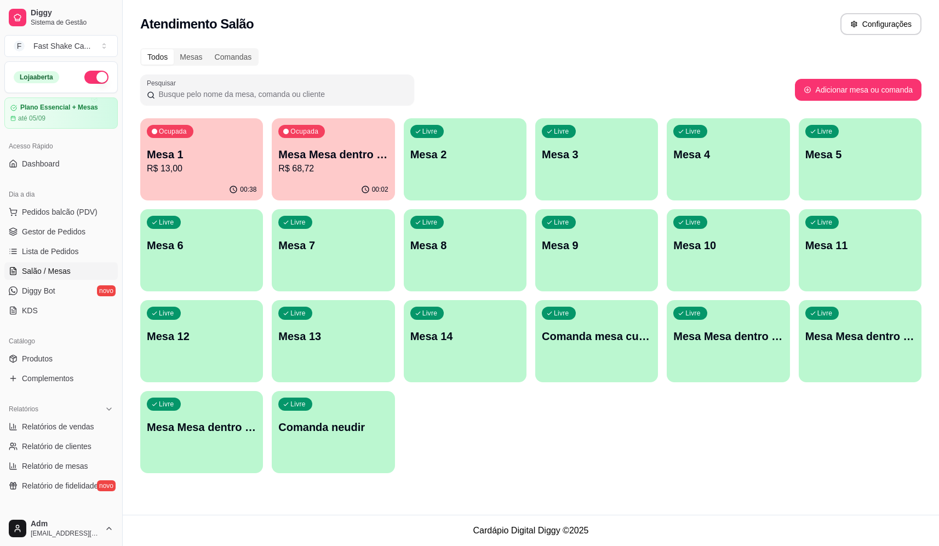
click at [346, 159] on p "Mesa Mesa dentro verde" at bounding box center [333, 154] width 110 height 15
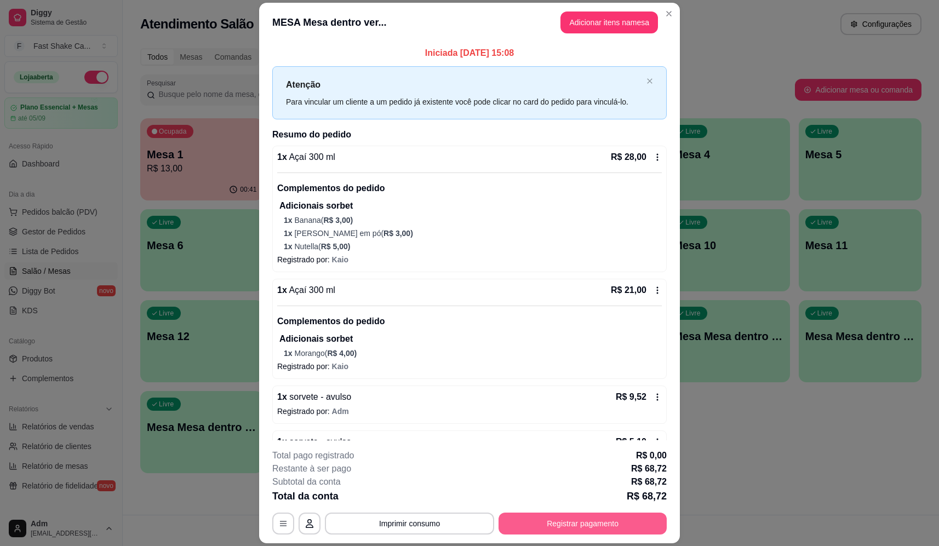
click at [598, 527] on button "Registrar pagamento" at bounding box center [583, 524] width 168 height 22
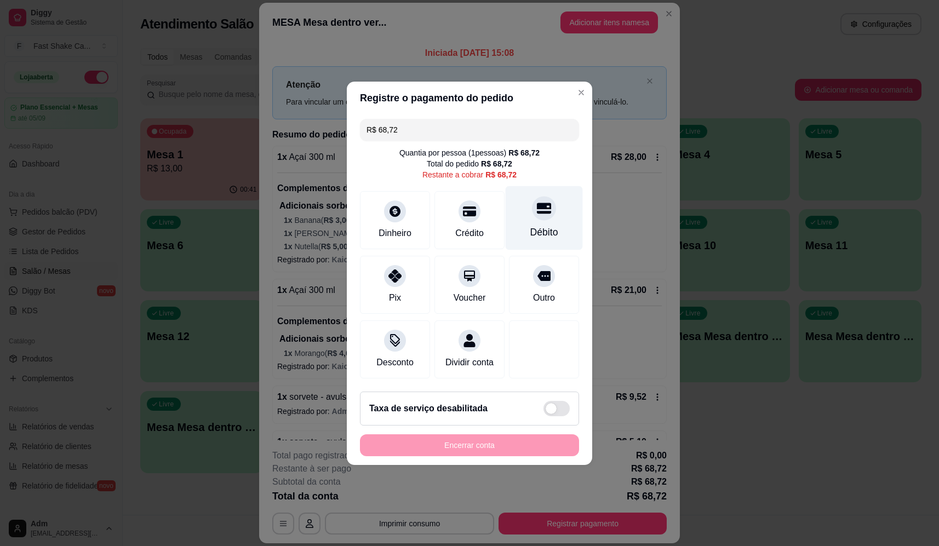
click at [551, 195] on div "Débito" at bounding box center [544, 218] width 77 height 64
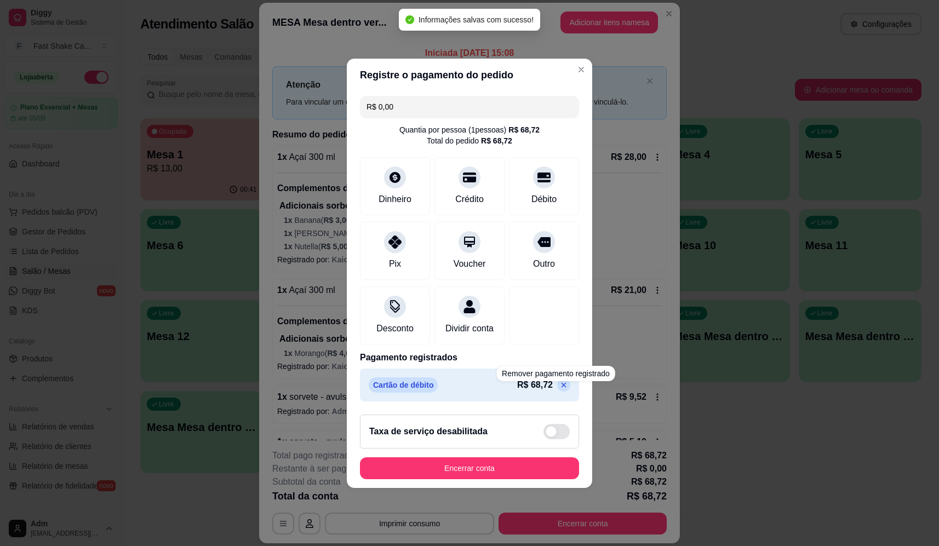
click at [562, 387] on icon at bounding box center [564, 384] width 5 height 5
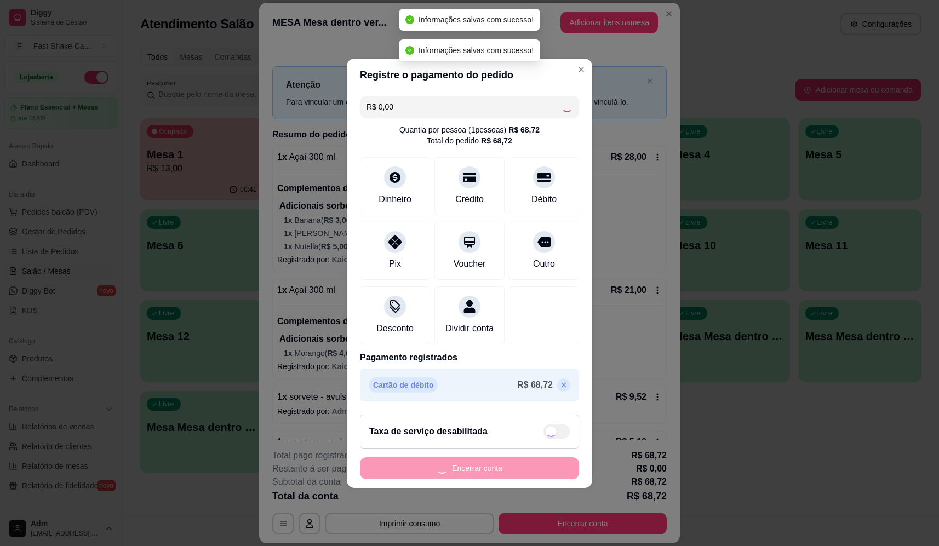
type input "R$ 68,72"
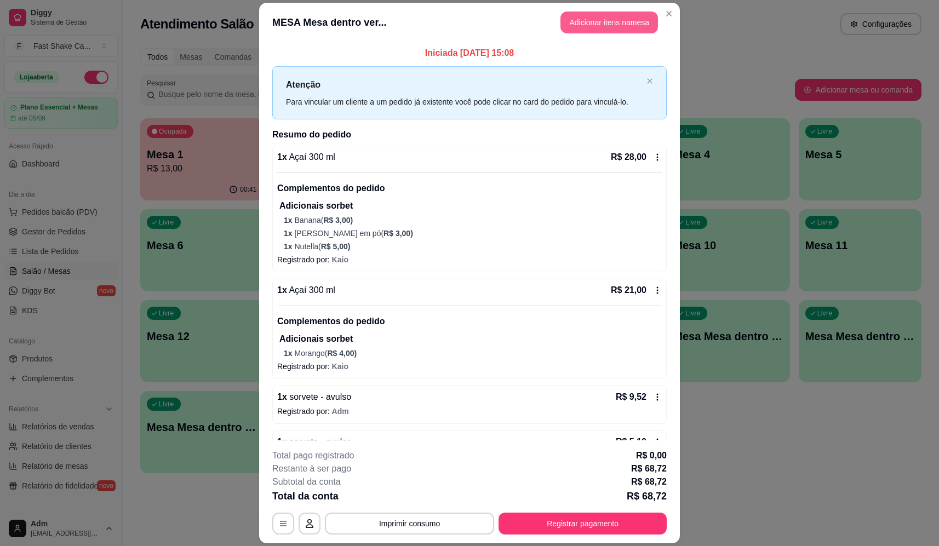
click at [614, 23] on button "Adicionar itens na mesa" at bounding box center [610, 23] width 98 height 22
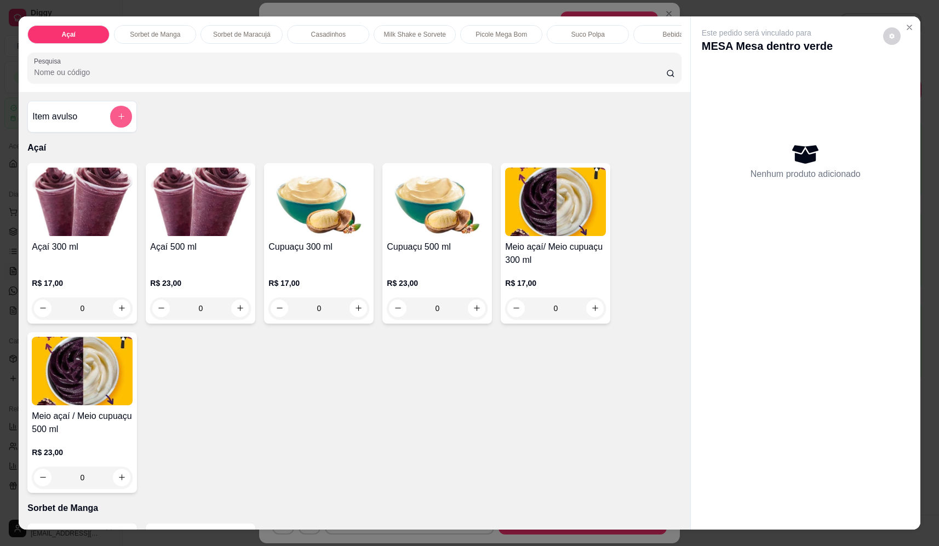
click at [110, 127] on button "add-separate-item" at bounding box center [121, 117] width 22 height 22
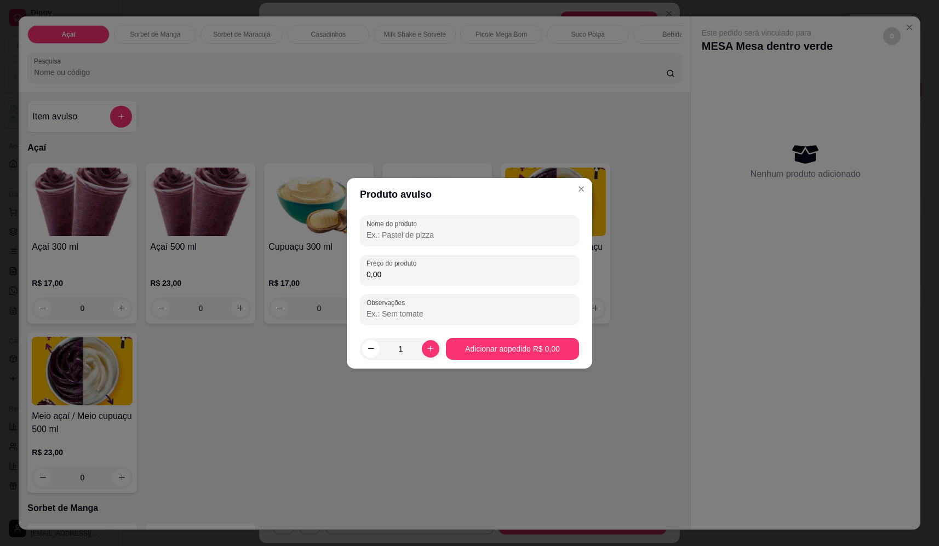
drag, startPoint x: 397, startPoint y: 239, endPoint x: 392, endPoint y: 244, distance: 7.4
click at [398, 239] on input "Nome do produto" at bounding box center [470, 235] width 206 height 11
type input "sorvete"
click at [459, 292] on div "Nome do produto sorvete Preço do produto 0,00 Observações" at bounding box center [469, 270] width 219 height 110
click at [476, 287] on div "Nome do produto sorvete Preço do produto 0,00 Observações" at bounding box center [469, 270] width 219 height 110
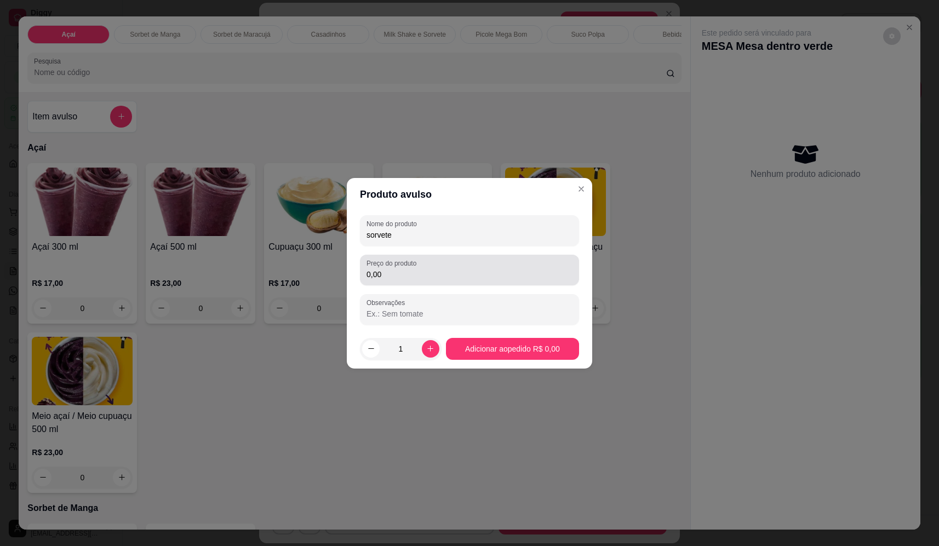
click at [487, 283] on div "Preço do produto 0,00" at bounding box center [469, 270] width 219 height 31
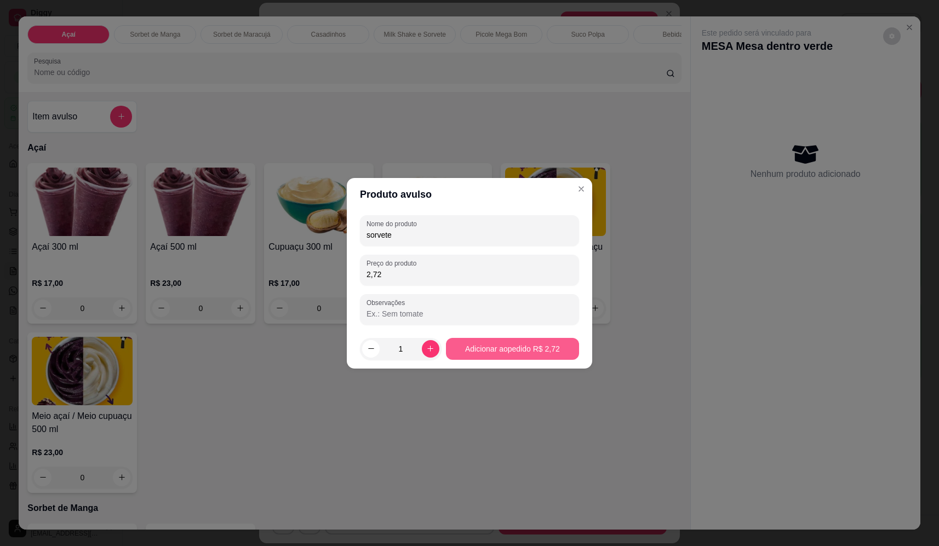
type input "2,72"
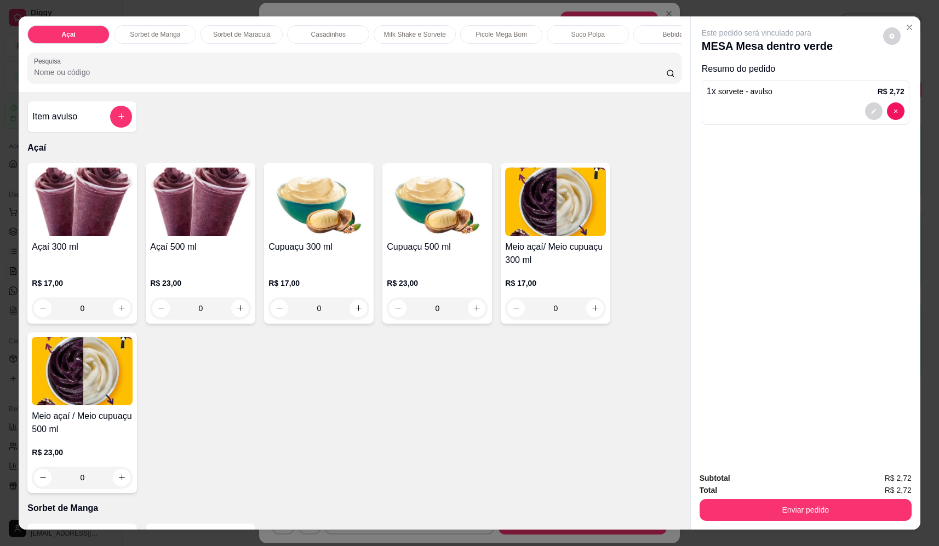
drag, startPoint x: 807, startPoint y: 522, endPoint x: 806, endPoint y: 509, distance: 13.3
click at [808, 522] on div "Subtotal R$ 2,72 Total R$ 2,72 Enviar pedido" at bounding box center [806, 497] width 230 height 66
click at [800, 500] on button "Enviar pedido" at bounding box center [806, 510] width 212 height 22
click at [783, 481] on button "Não registrar e enviar pedido" at bounding box center [769, 483] width 111 height 20
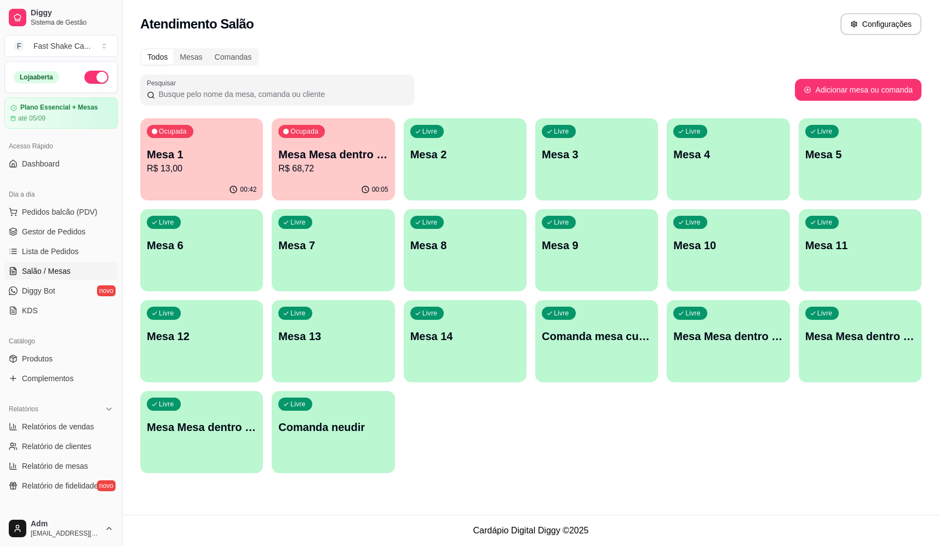
click at [561, 173] on div "Livre Mesa 3" at bounding box center [596, 152] width 123 height 69
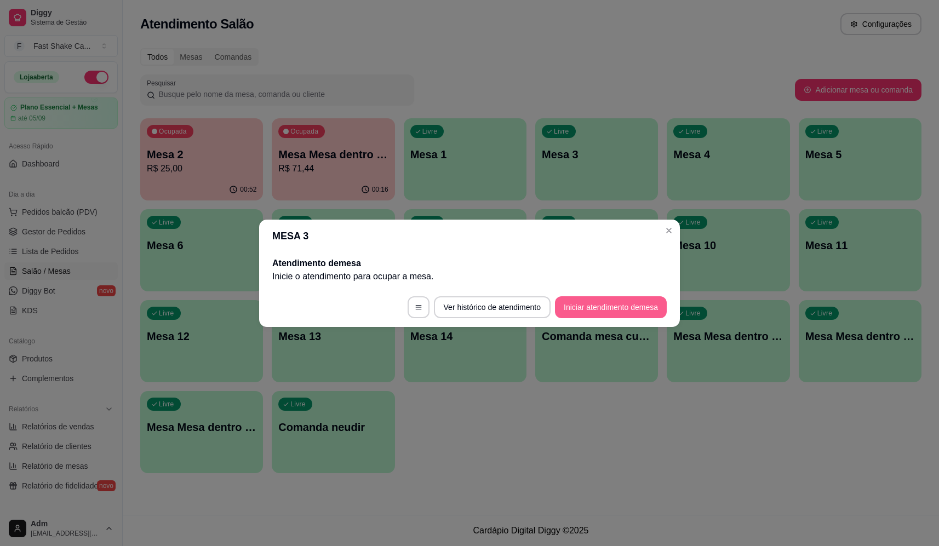
click at [592, 304] on button "Iniciar atendimento de mesa" at bounding box center [611, 307] width 112 height 22
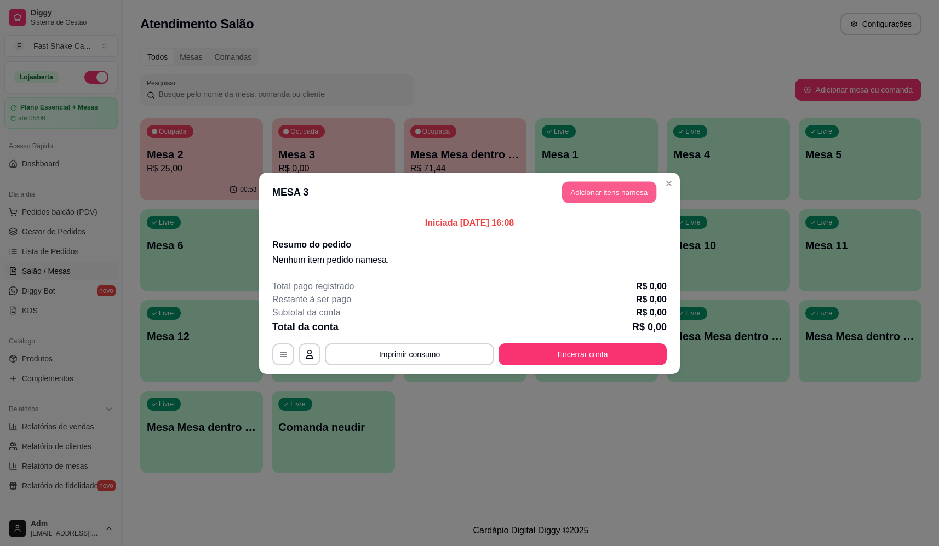
click at [633, 191] on button "Adicionar itens na mesa" at bounding box center [609, 191] width 94 height 21
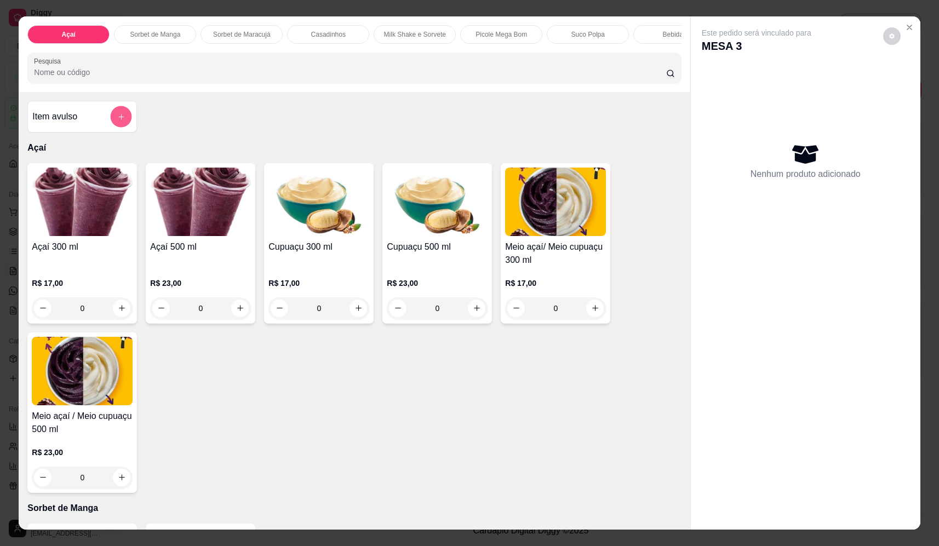
click at [121, 121] on button "add-separate-item" at bounding box center [121, 116] width 21 height 21
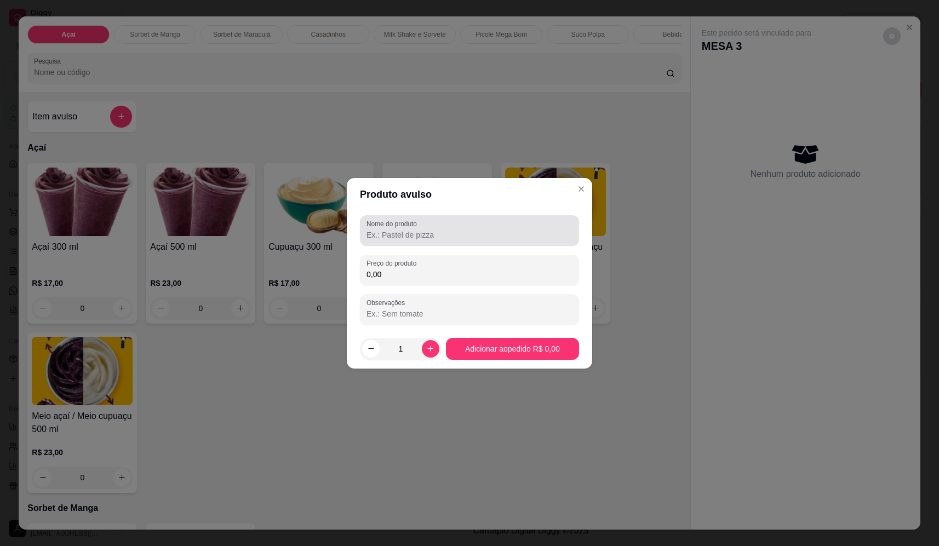
click at [437, 228] on div at bounding box center [470, 231] width 206 height 22
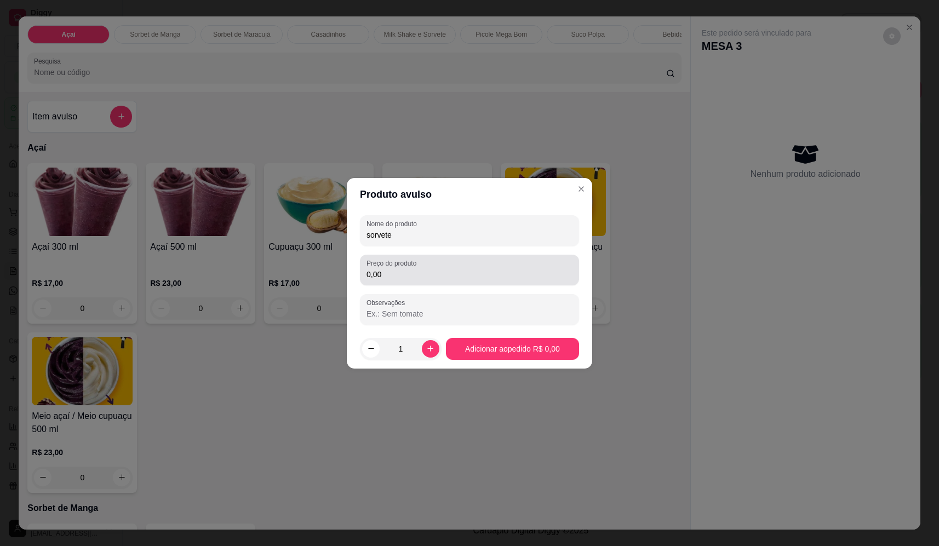
type input "sorvete"
click at [440, 279] on input "0,00" at bounding box center [470, 274] width 206 height 11
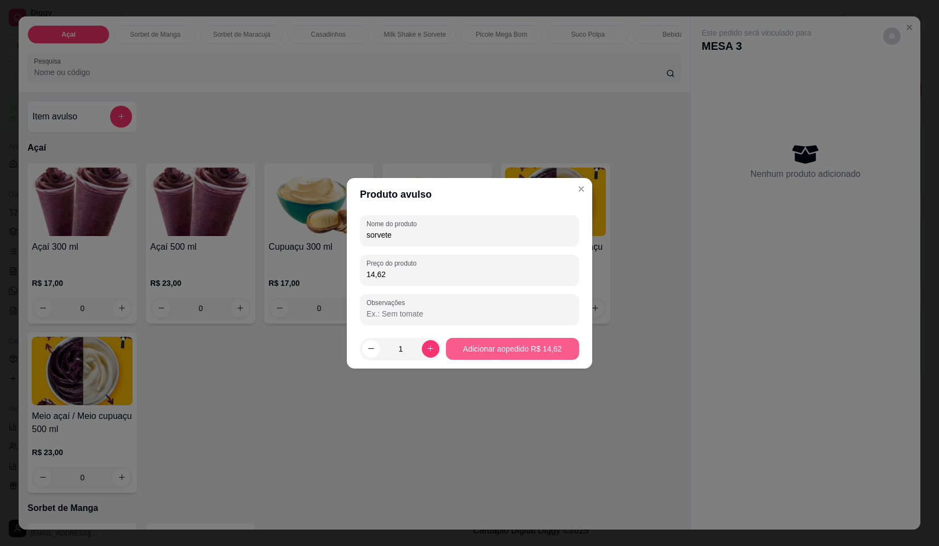
type input "14,62"
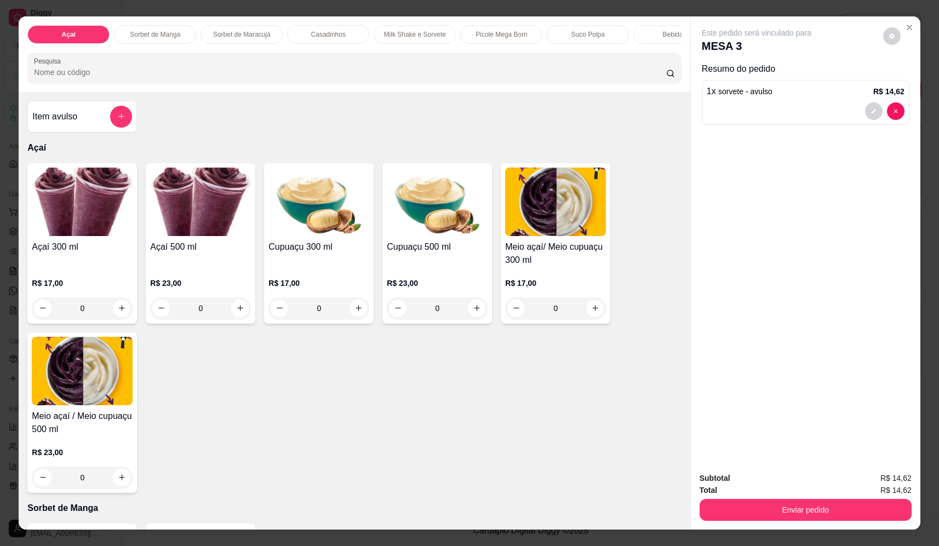
click at [832, 523] on div "Subtotal R$ 14,62 Total R$ 14,62 Enviar pedido" at bounding box center [806, 497] width 230 height 66
click at [829, 504] on button "Enviar pedido" at bounding box center [806, 510] width 212 height 22
click at [813, 488] on button "Não registrar e enviar pedido" at bounding box center [769, 483] width 111 height 20
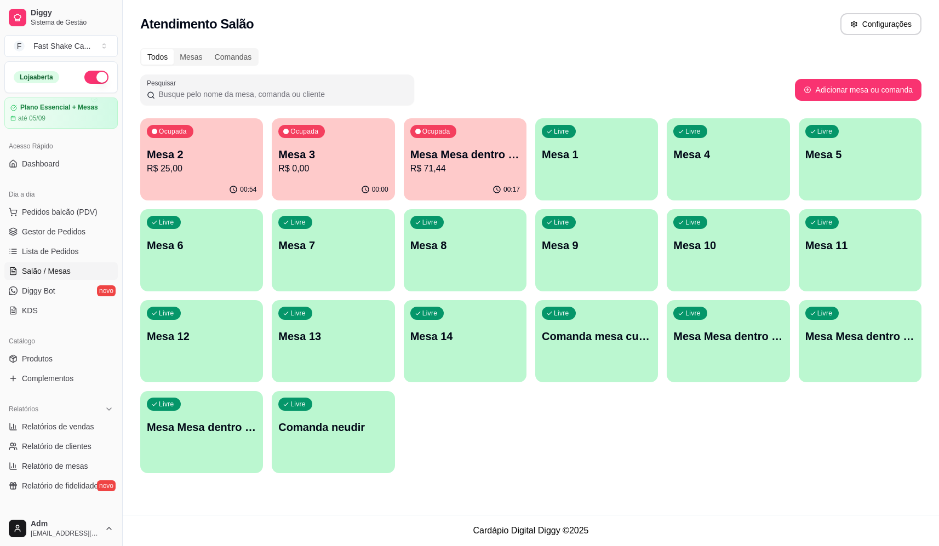
click at [430, 171] on p "R$ 71,44" at bounding box center [465, 168] width 110 height 13
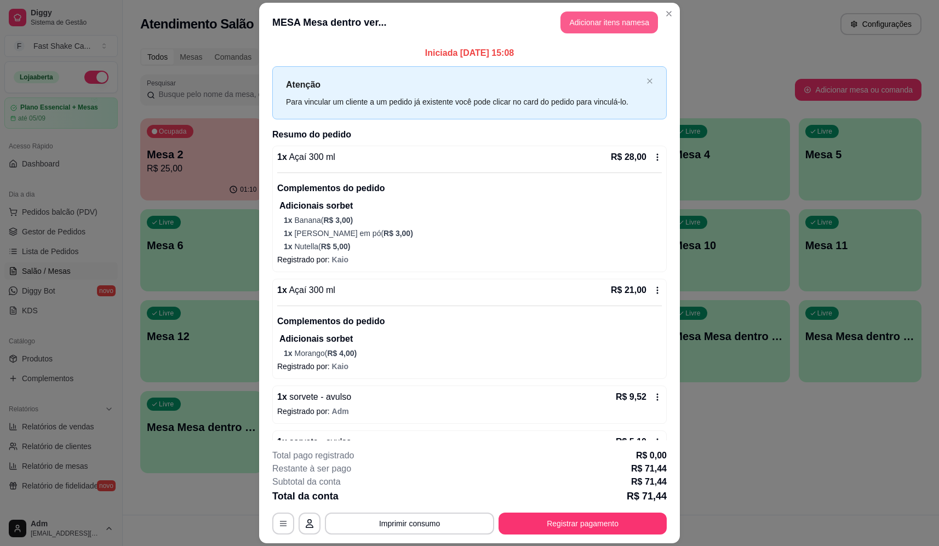
click at [592, 14] on button "Adicionar itens na mesa" at bounding box center [610, 23] width 98 height 22
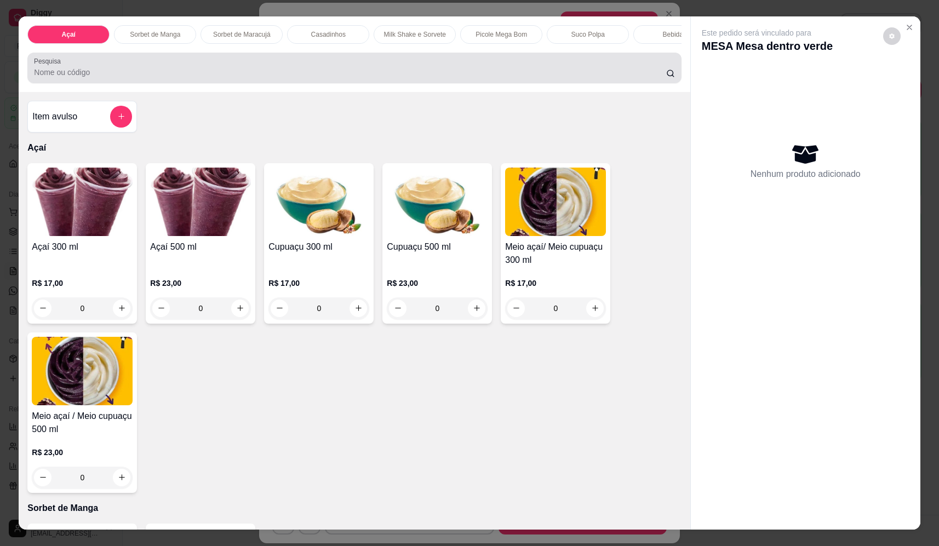
click at [248, 75] on input "Pesquisa" at bounding box center [350, 72] width 632 height 11
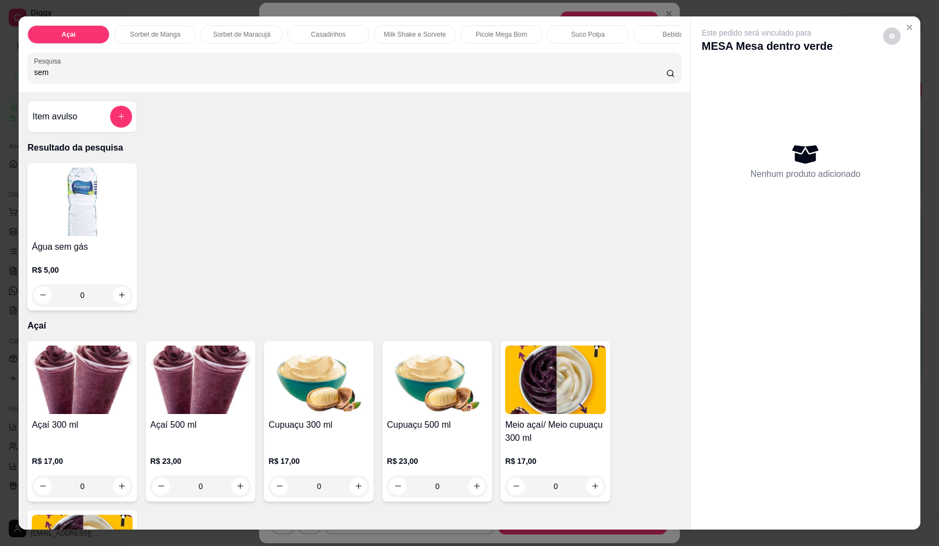
type input "sem"
click at [125, 304] on button "increase-product-quantity" at bounding box center [121, 295] width 17 height 17
type input "1"
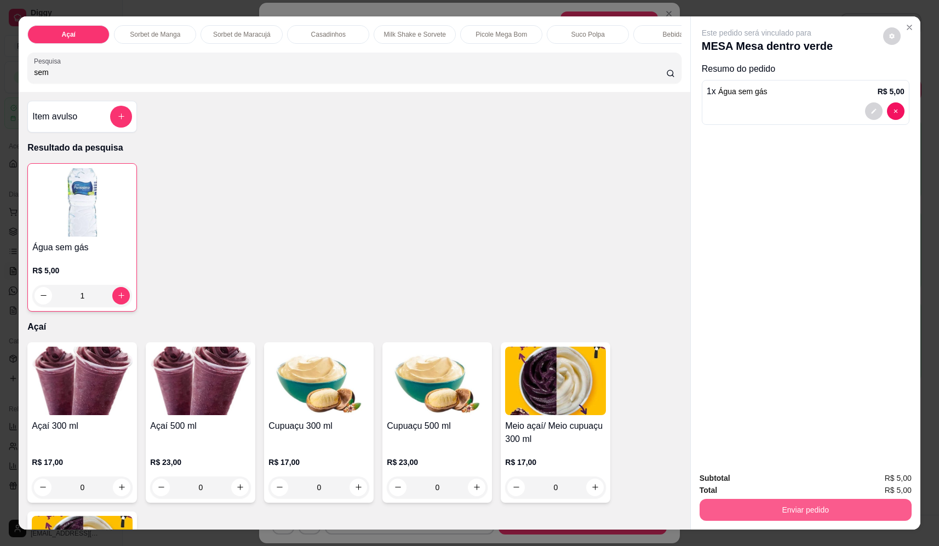
drag, startPoint x: 774, startPoint y: 498, endPoint x: 778, endPoint y: 503, distance: 6.2
click at [778, 503] on div "Enviar pedido" at bounding box center [806, 508] width 212 height 25
click at [777, 503] on button "Enviar pedido" at bounding box center [806, 510] width 212 height 22
click at [765, 476] on button "Não registrar e enviar pedido" at bounding box center [769, 483] width 111 height 20
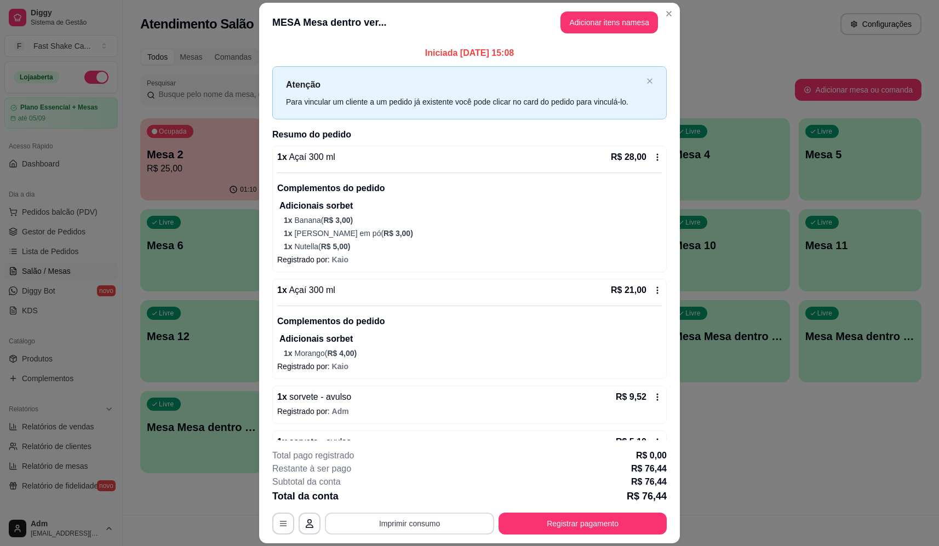
click at [418, 516] on button "Imprimir consumo" at bounding box center [409, 524] width 169 height 22
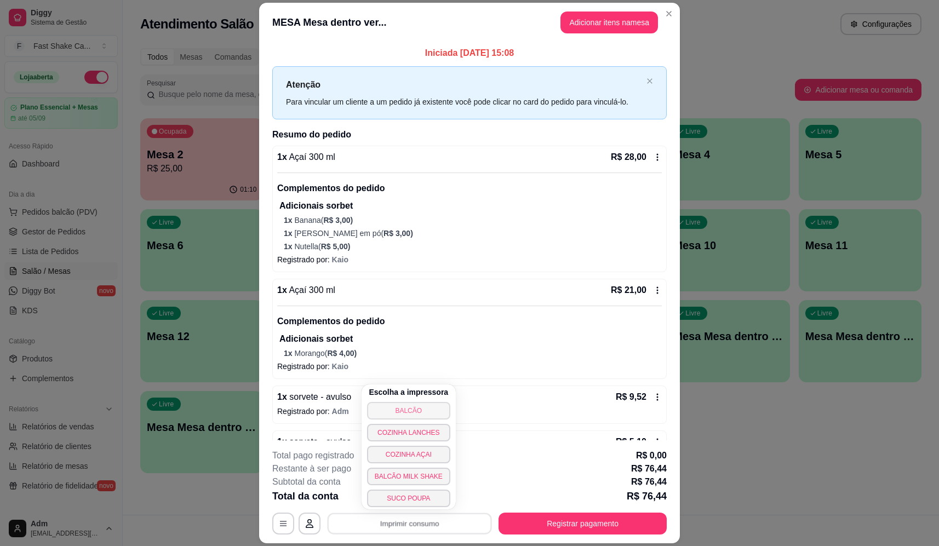
click at [430, 408] on button "BALCÃO" at bounding box center [408, 411] width 83 height 18
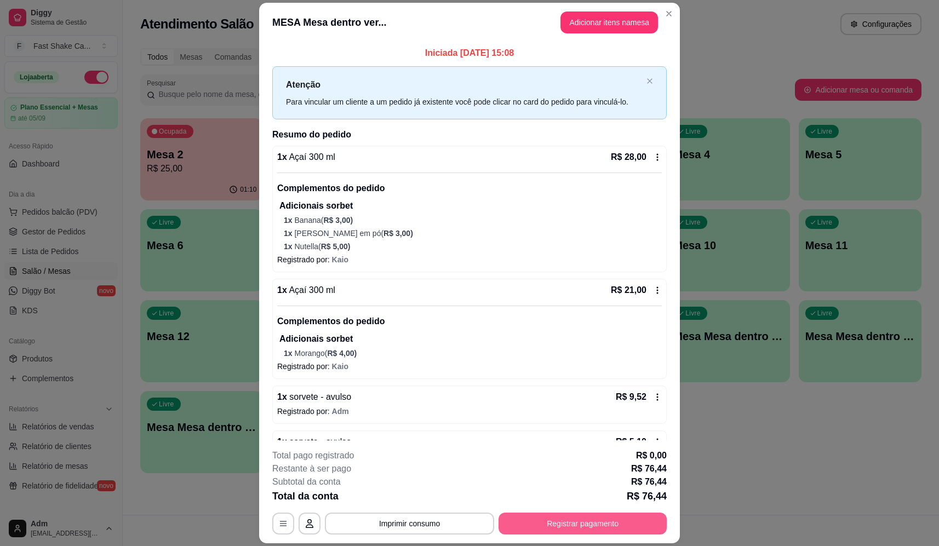
click at [631, 523] on button "Registrar pagamento" at bounding box center [583, 524] width 168 height 22
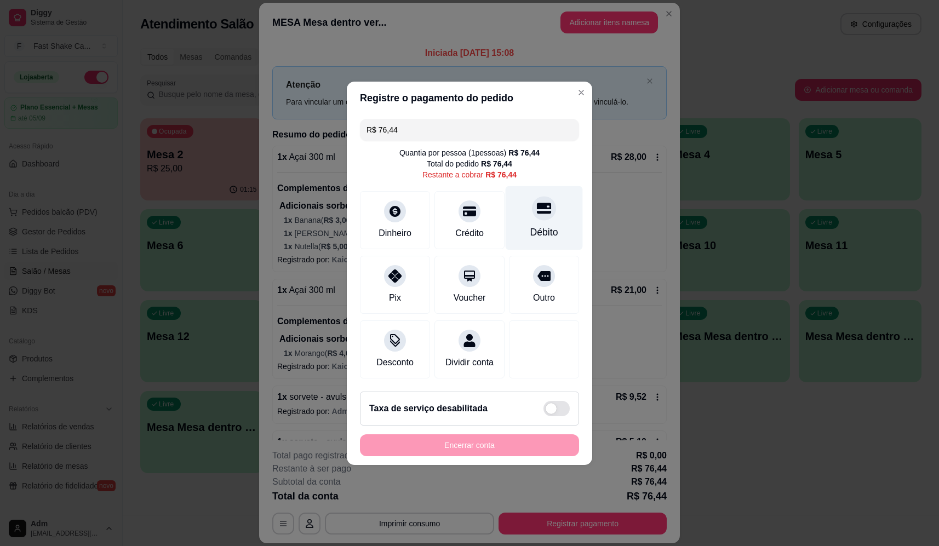
click at [533, 215] on div at bounding box center [544, 208] width 24 height 24
type input "R$ 0,00"
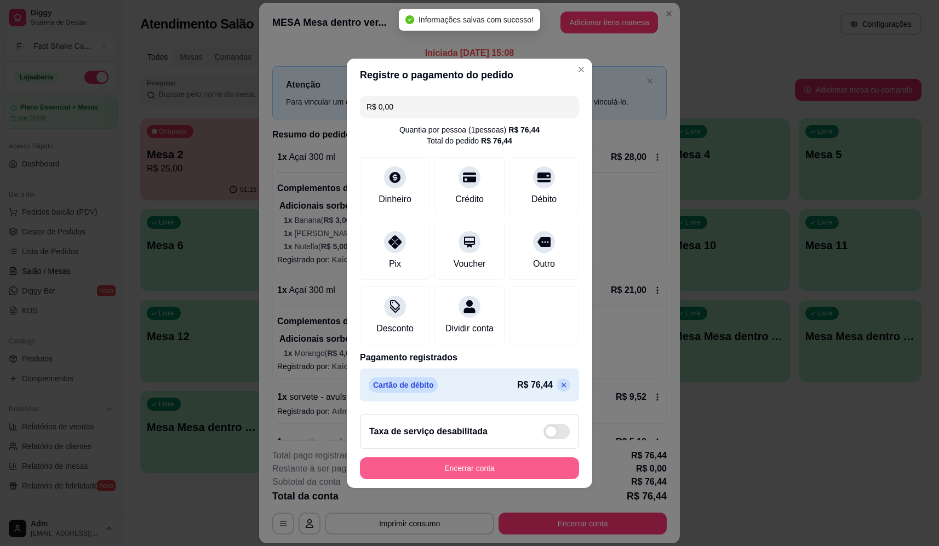
click at [535, 464] on div "Encerrar conta" at bounding box center [469, 469] width 219 height 22
drag, startPoint x: 529, startPoint y: 486, endPoint x: 530, endPoint y: 479, distance: 6.8
click at [529, 485] on footer "Taxa de serviço desabilitada Encerrar conta" at bounding box center [469, 447] width 245 height 82
click at [534, 473] on button "Encerrar conta" at bounding box center [469, 469] width 219 height 22
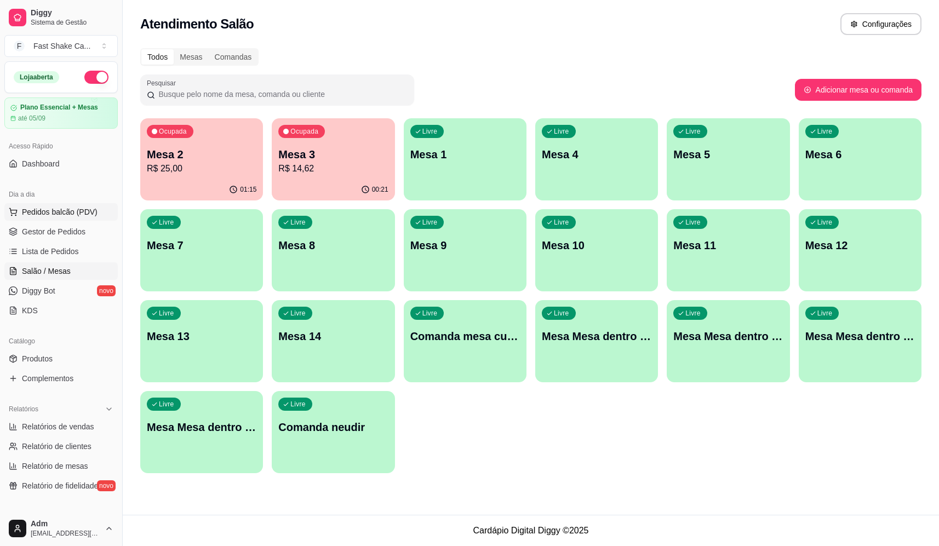
drag, startPoint x: 72, startPoint y: 213, endPoint x: 77, endPoint y: 209, distance: 5.8
click at [72, 212] on span "Pedidos balcão (PDV)" at bounding box center [60, 212] width 76 height 11
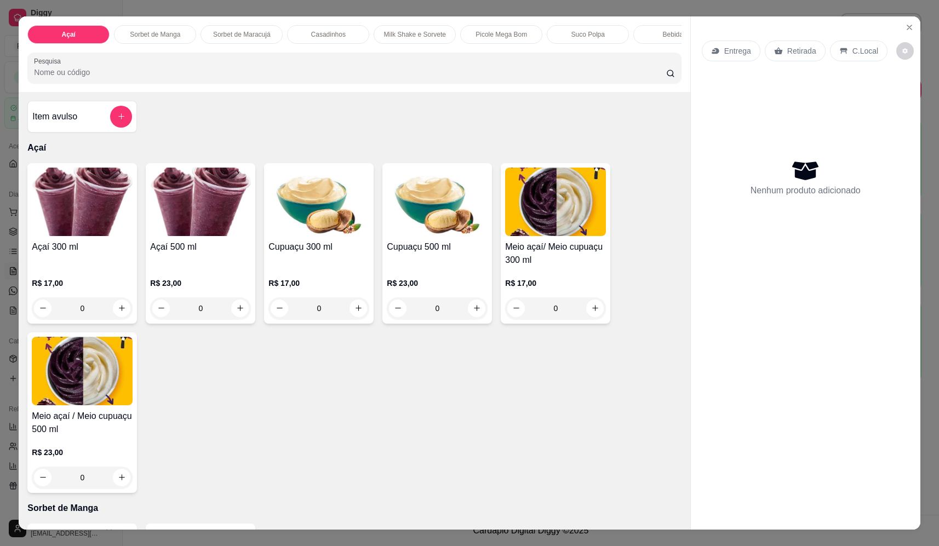
click at [237, 318] on div "0" at bounding box center [200, 309] width 101 height 22
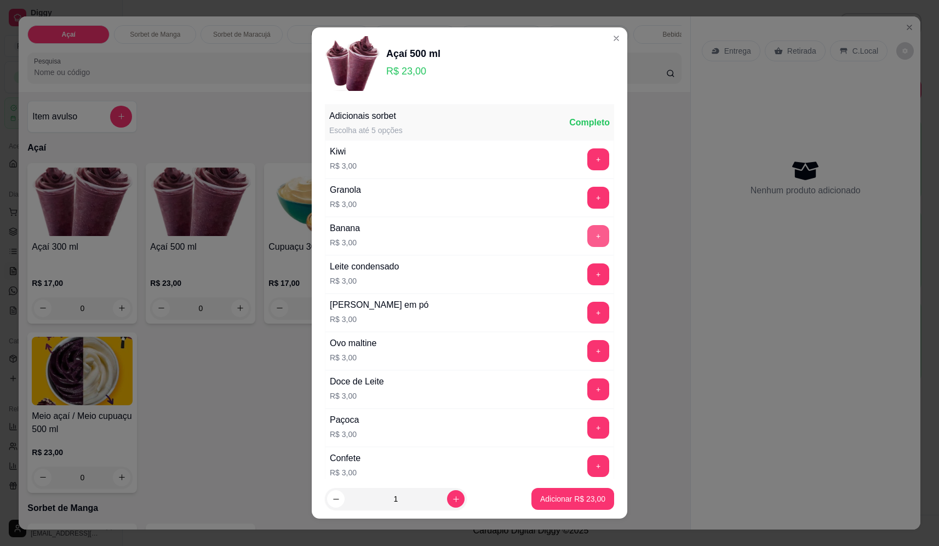
click at [587, 238] on button "+" at bounding box center [598, 236] width 22 height 22
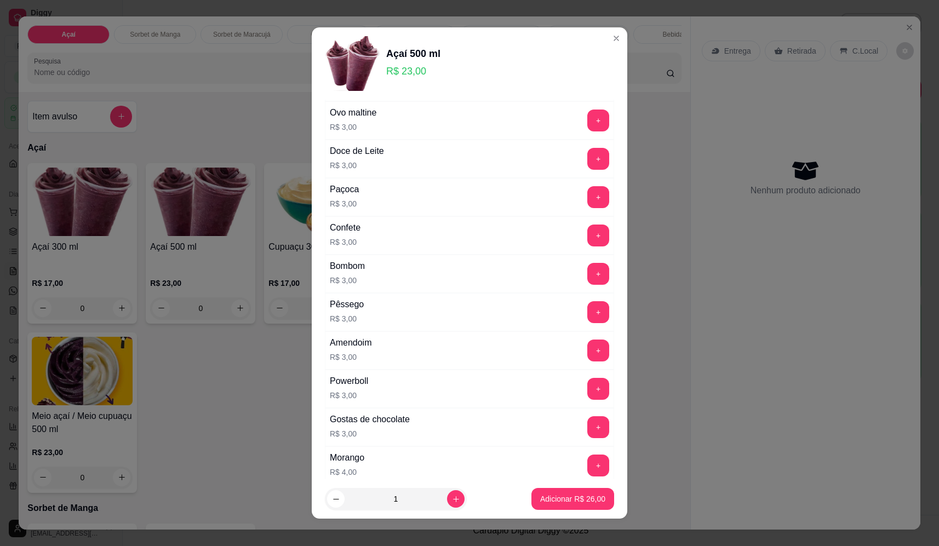
scroll to position [219, 0]
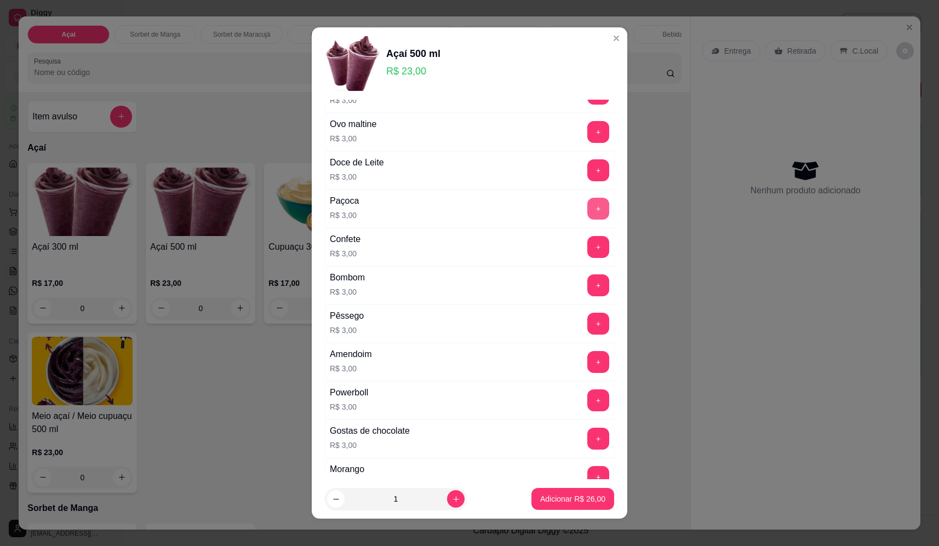
click at [587, 204] on button "+" at bounding box center [598, 209] width 22 height 22
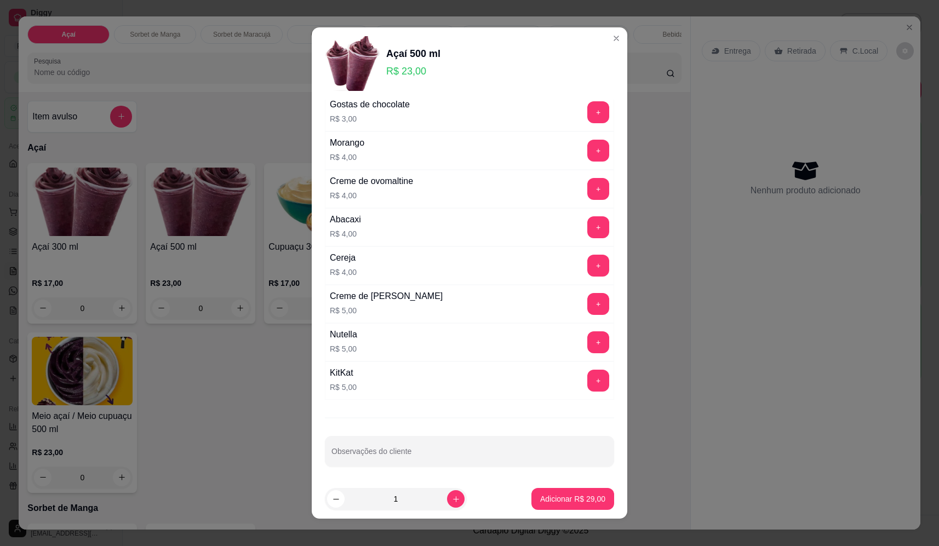
scroll to position [548, 0]
click at [587, 350] on button "+" at bounding box center [598, 340] width 22 height 22
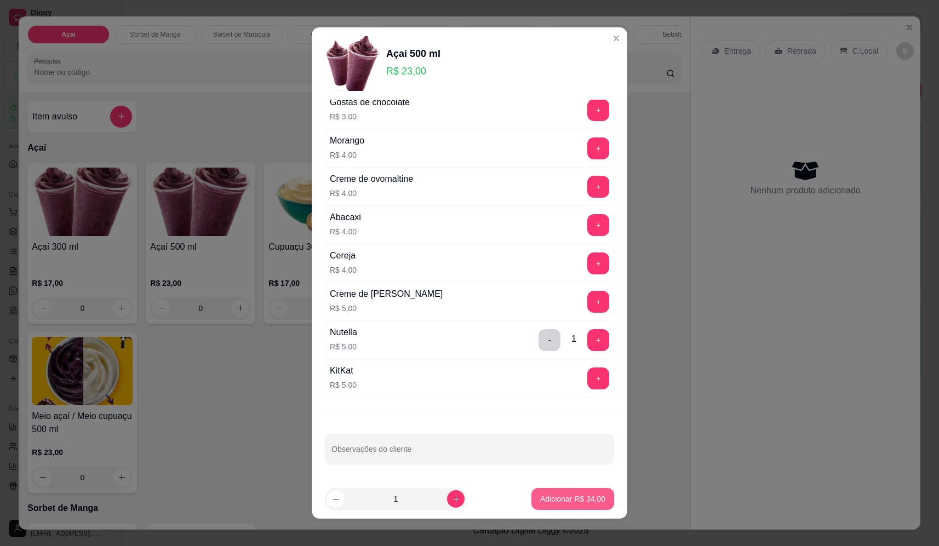
click at [577, 500] on p "Adicionar R$ 34,00" at bounding box center [572, 499] width 65 height 11
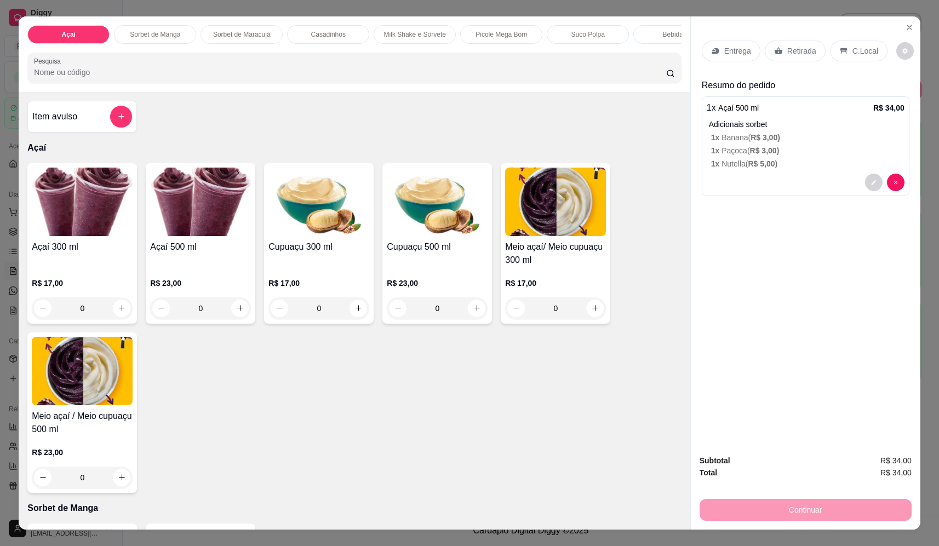
click at [169, 76] on input "Pesquisa" at bounding box center [350, 72] width 632 height 11
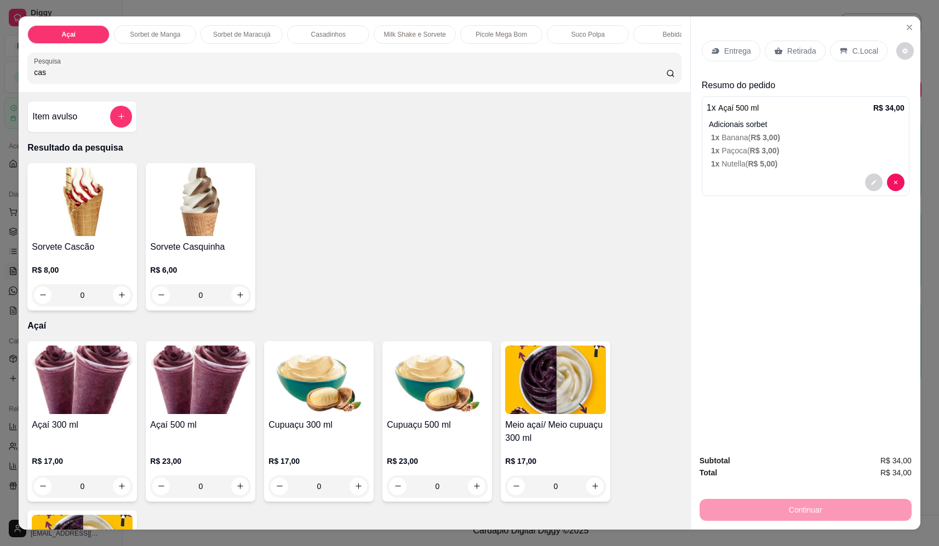
type input "cas"
click at [117, 306] on div "0" at bounding box center [82, 295] width 101 height 22
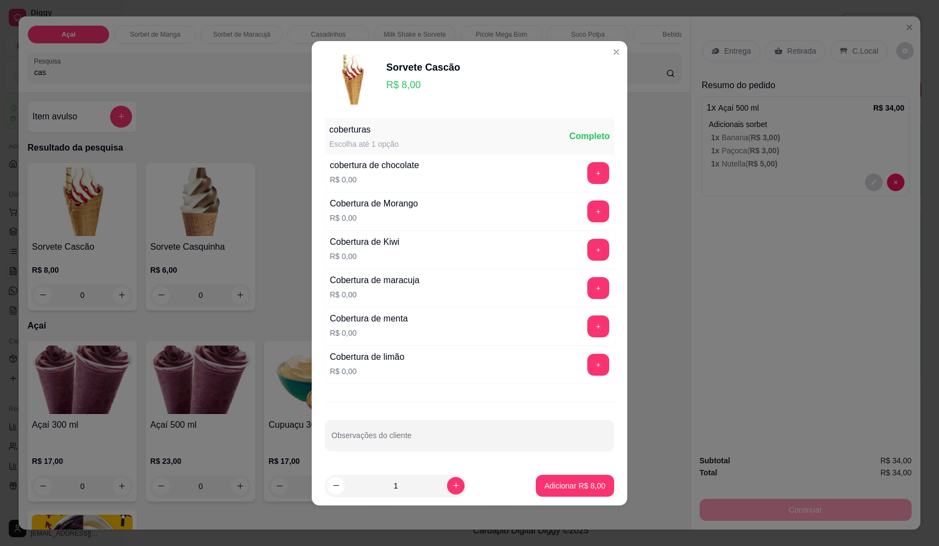
drag, startPoint x: 565, startPoint y: 500, endPoint x: 576, endPoint y: 493, distance: 13.1
click at [565, 500] on footer "1 Adicionar R$ 8,00" at bounding box center [470, 485] width 316 height 39
click at [584, 483] on p "Adicionar R$ 8,00" at bounding box center [575, 486] width 61 height 11
type input "1"
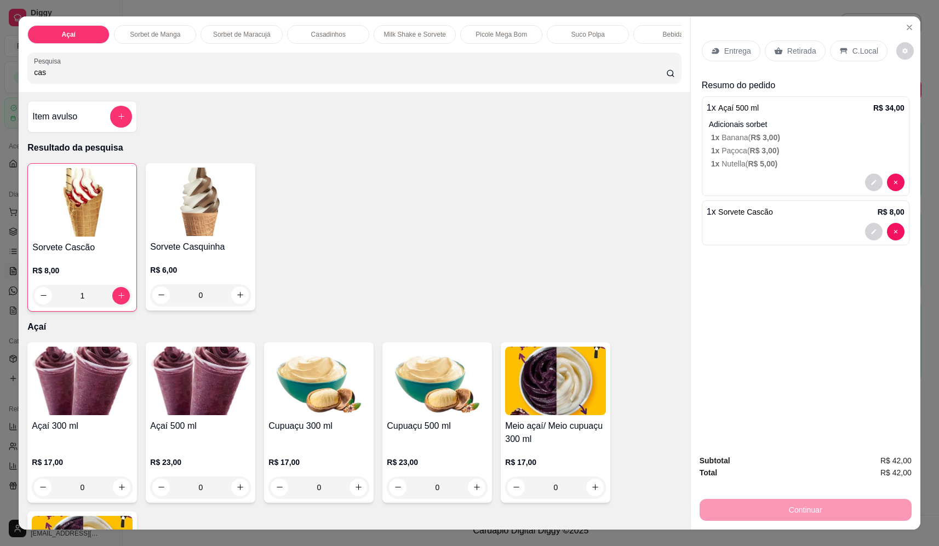
click at [839, 53] on icon at bounding box center [843, 51] width 9 height 9
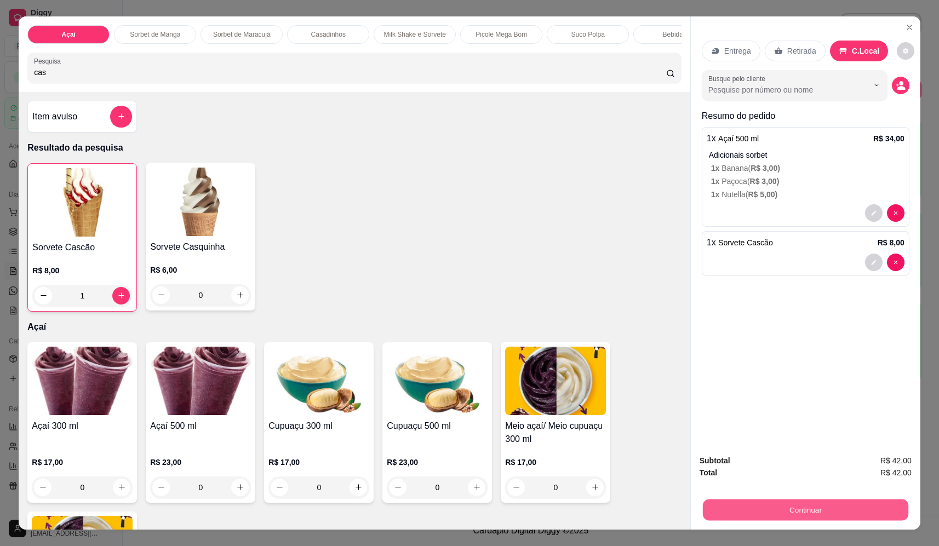
click at [815, 504] on button "Continuar" at bounding box center [805, 510] width 205 height 21
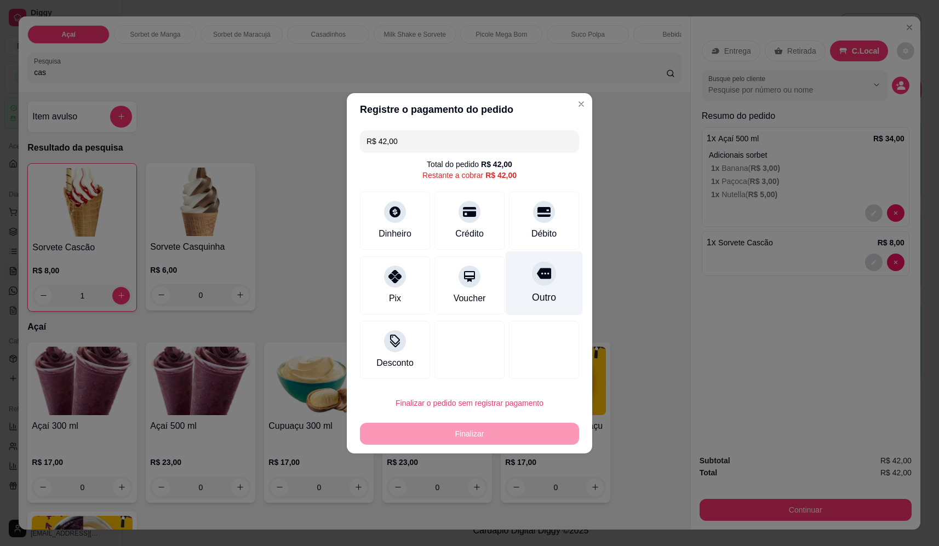
drag, startPoint x: 522, startPoint y: 264, endPoint x: 521, endPoint y: 274, distance: 9.9
click at [522, 265] on div "Outro" at bounding box center [544, 283] width 77 height 64
type input "R$ 0,00"
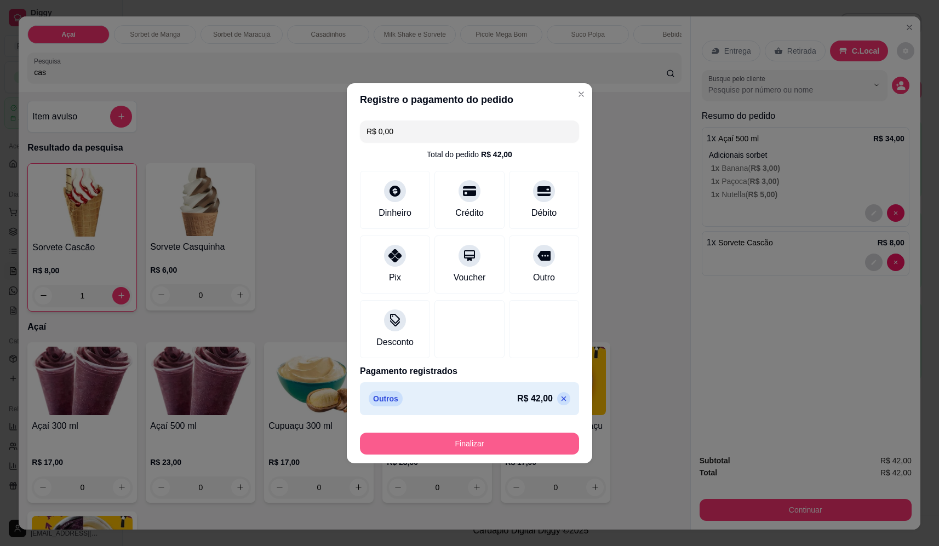
click at [499, 454] on button "Finalizar" at bounding box center [469, 444] width 219 height 22
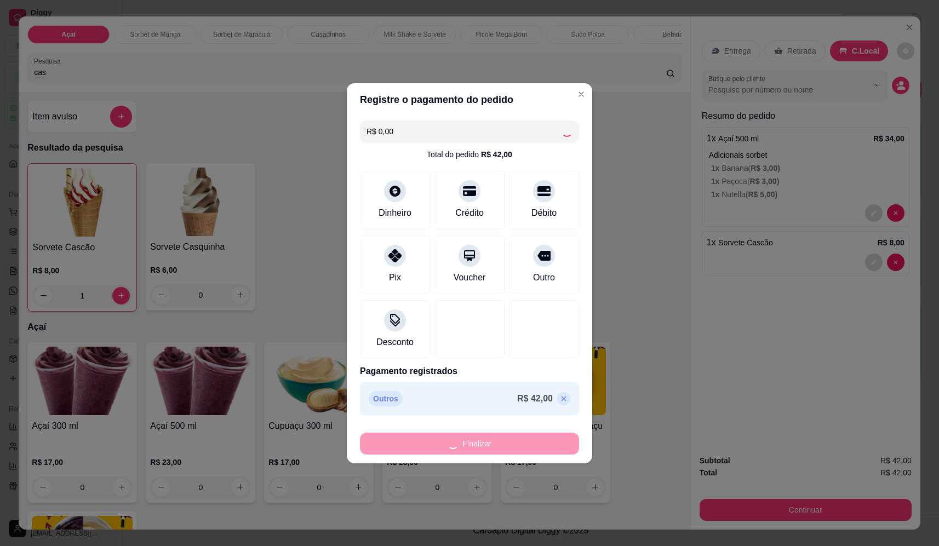
type input "0"
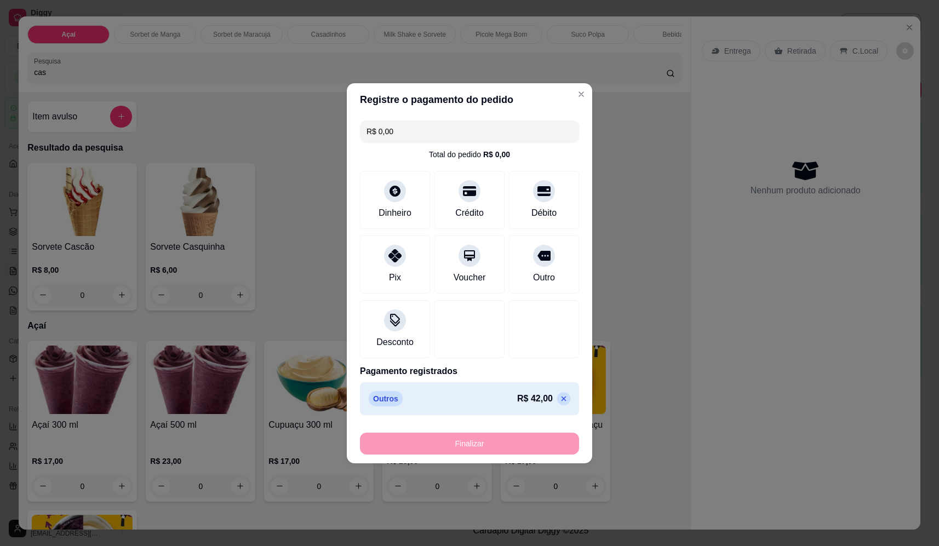
type input "-R$ 42,00"
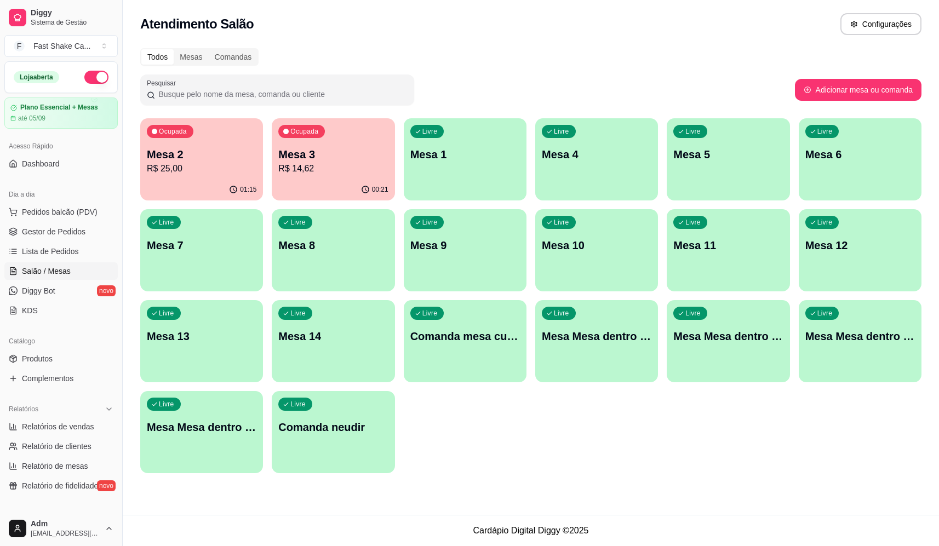
click at [185, 160] on p "Mesa 2" at bounding box center [202, 154] width 110 height 15
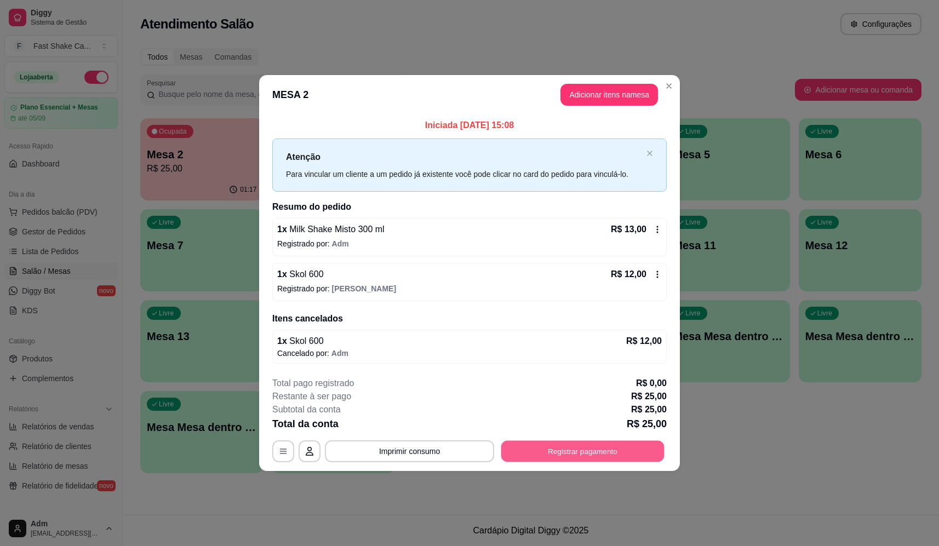
click at [581, 451] on button "Registrar pagamento" at bounding box center [582, 451] width 163 height 21
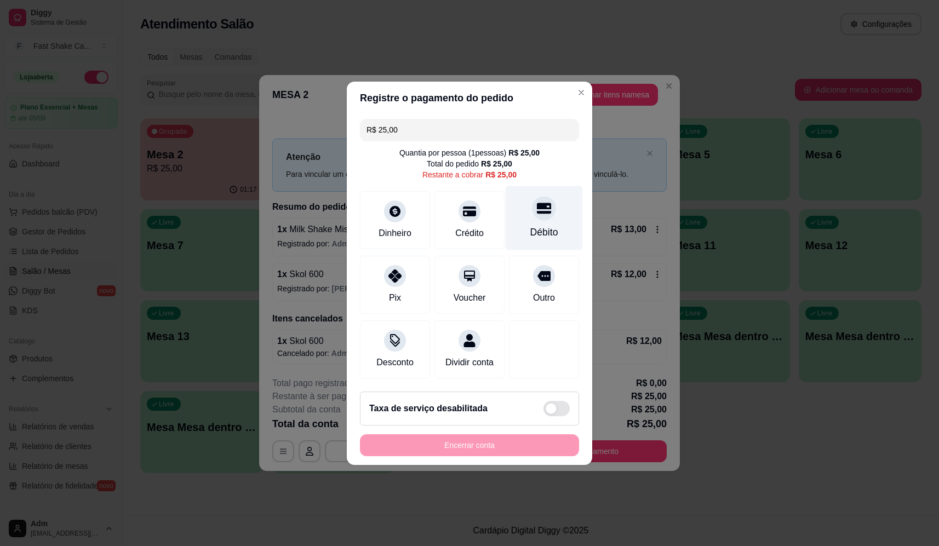
click at [538, 214] on div "Débito" at bounding box center [544, 218] width 77 height 64
type input "R$ 0,00"
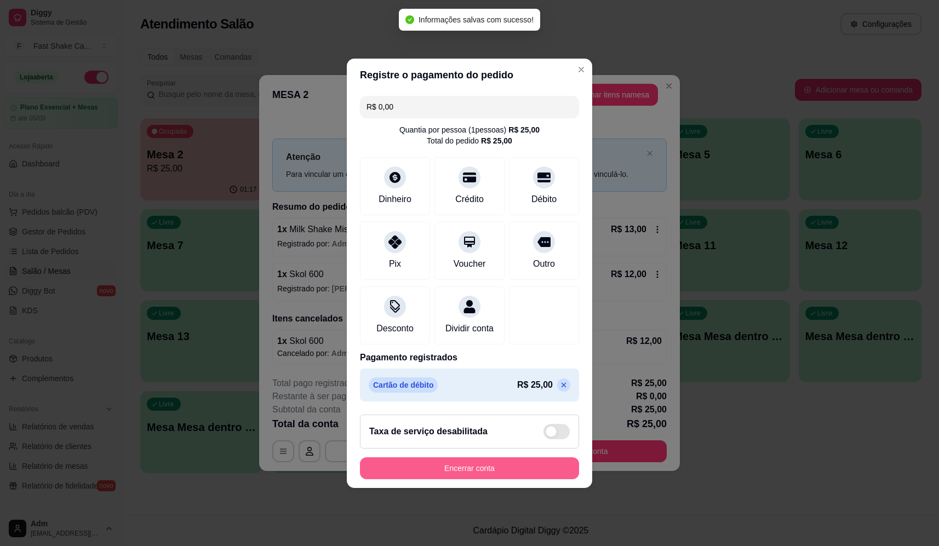
click at [517, 479] on button "Encerrar conta" at bounding box center [469, 469] width 219 height 22
